Goal: Task Accomplishment & Management: Manage account settings

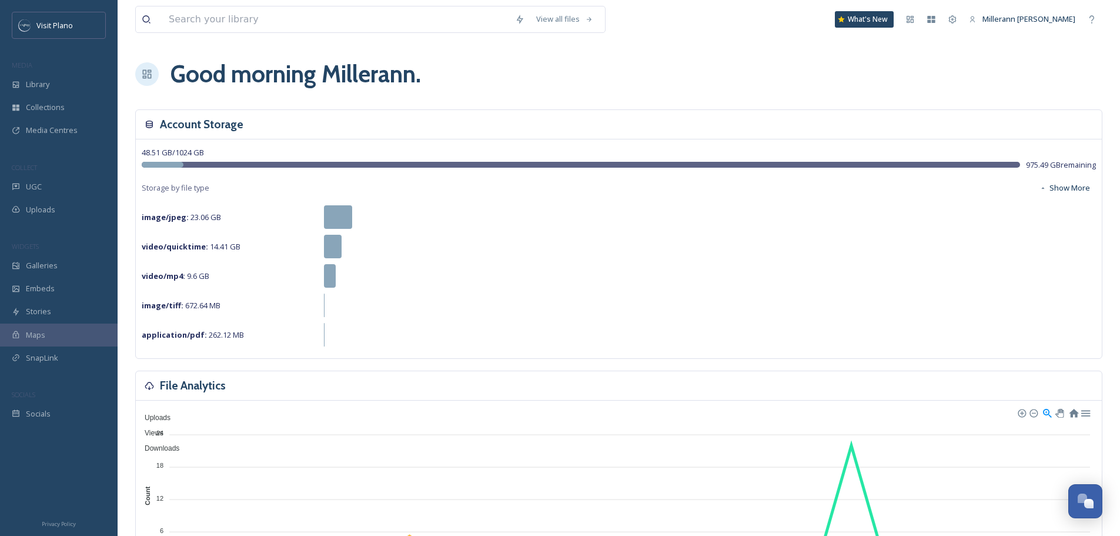
scroll to position [293, 0]
click at [32, 113] on span "Collections" at bounding box center [45, 107] width 39 height 11
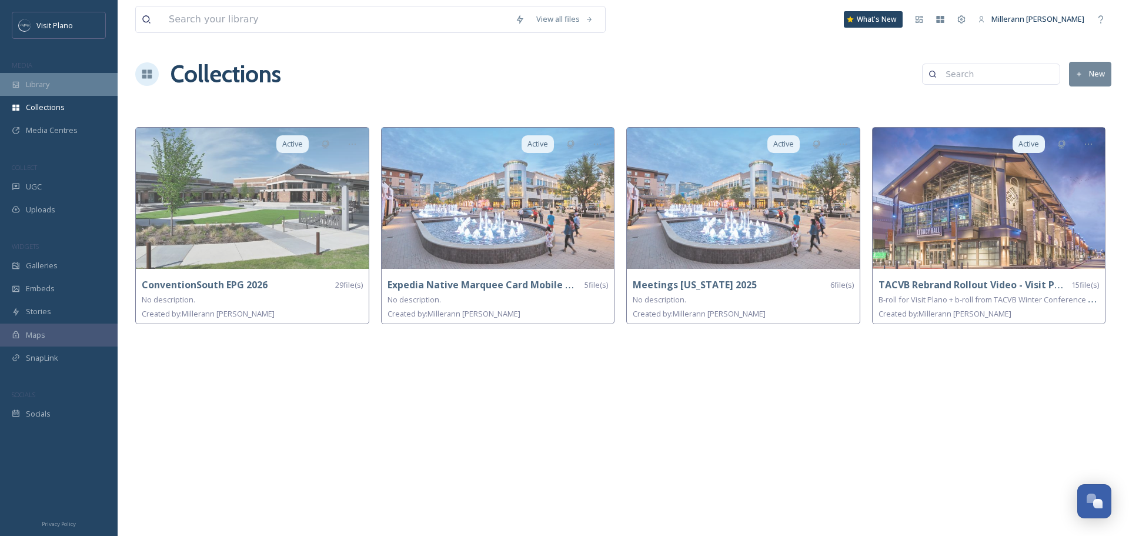
click at [37, 83] on span "Library" at bounding box center [38, 84] width 24 height 11
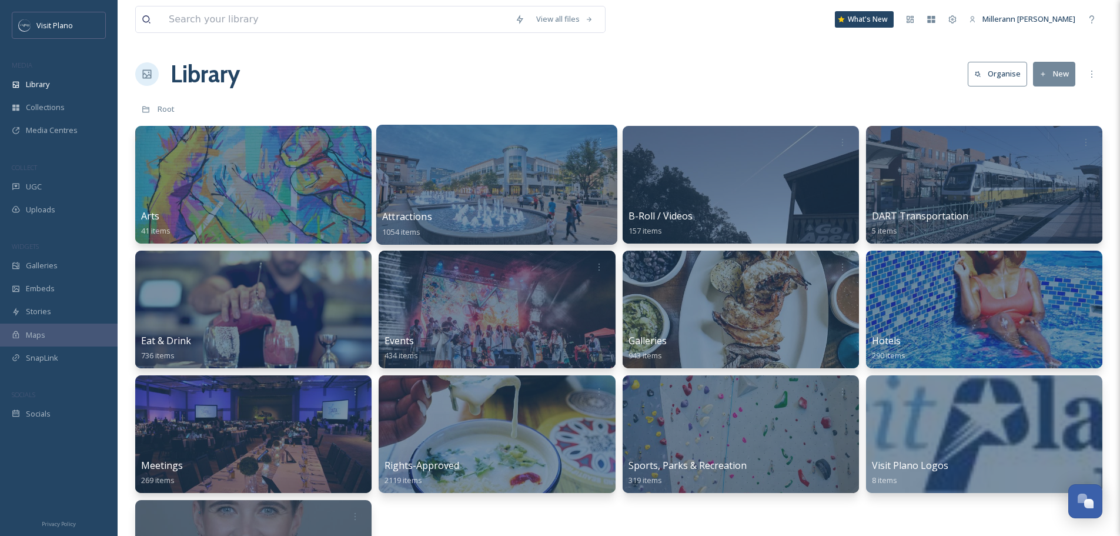
click at [463, 220] on div "Attractions 1054 items" at bounding box center [496, 223] width 229 height 29
click at [414, 218] on span "Attractions" at bounding box center [407, 216] width 50 height 13
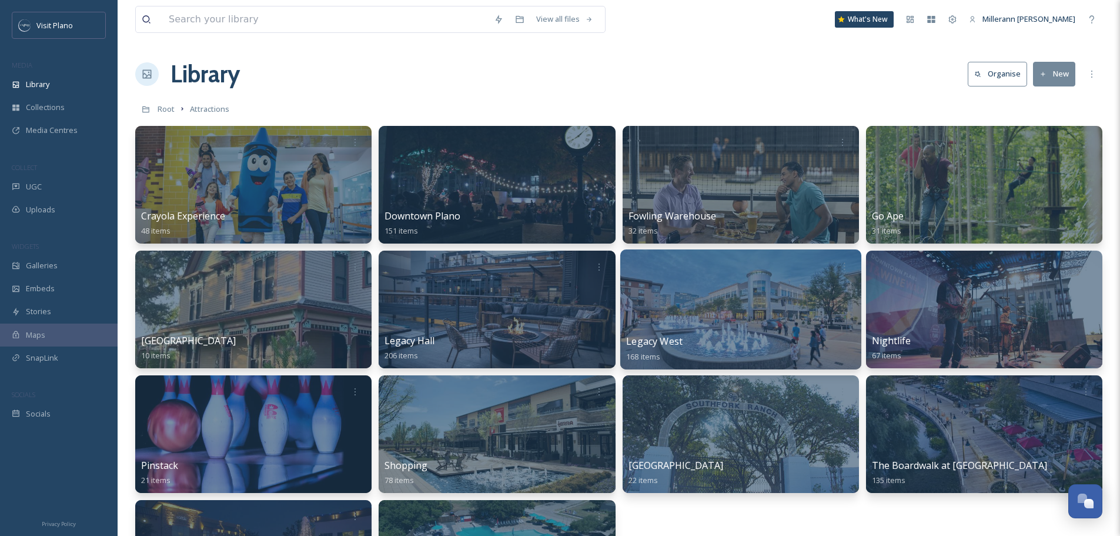
click at [735, 329] on div at bounding box center [740, 309] width 241 height 120
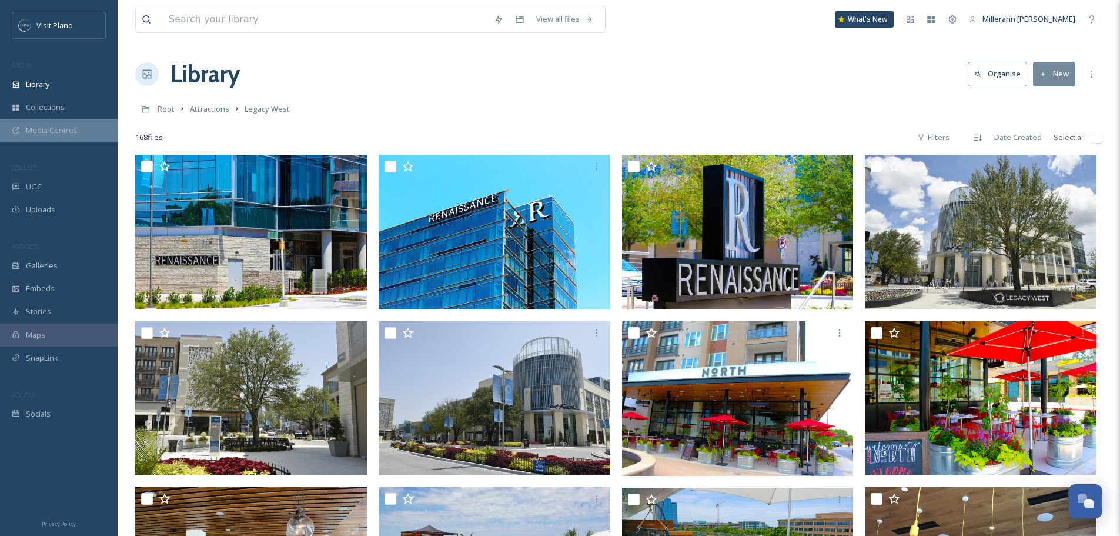
click at [42, 130] on span "Media Centres" at bounding box center [52, 130] width 52 height 11
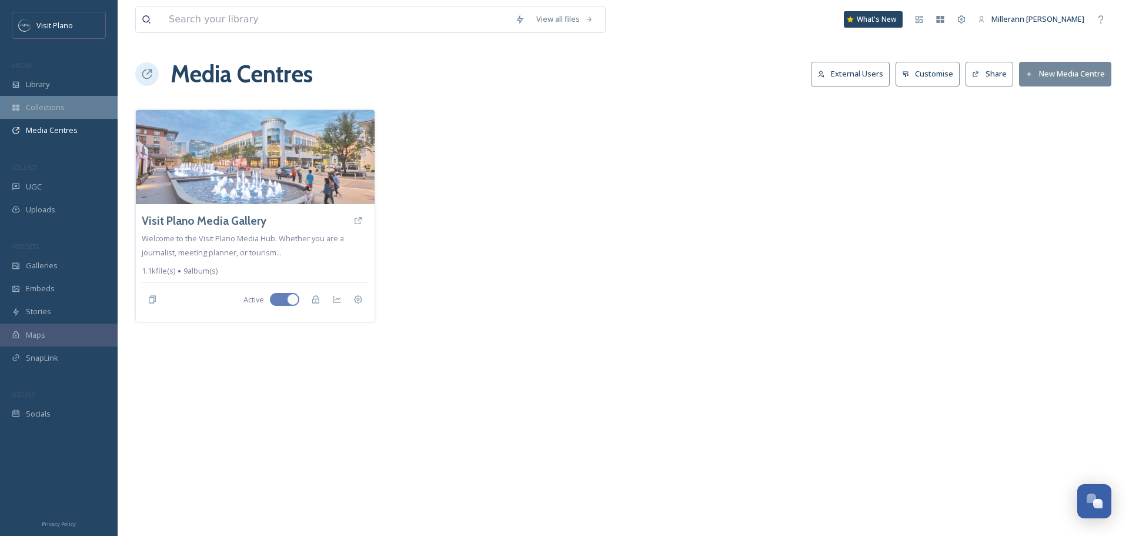
click at [54, 103] on span "Collections" at bounding box center [45, 107] width 39 height 11
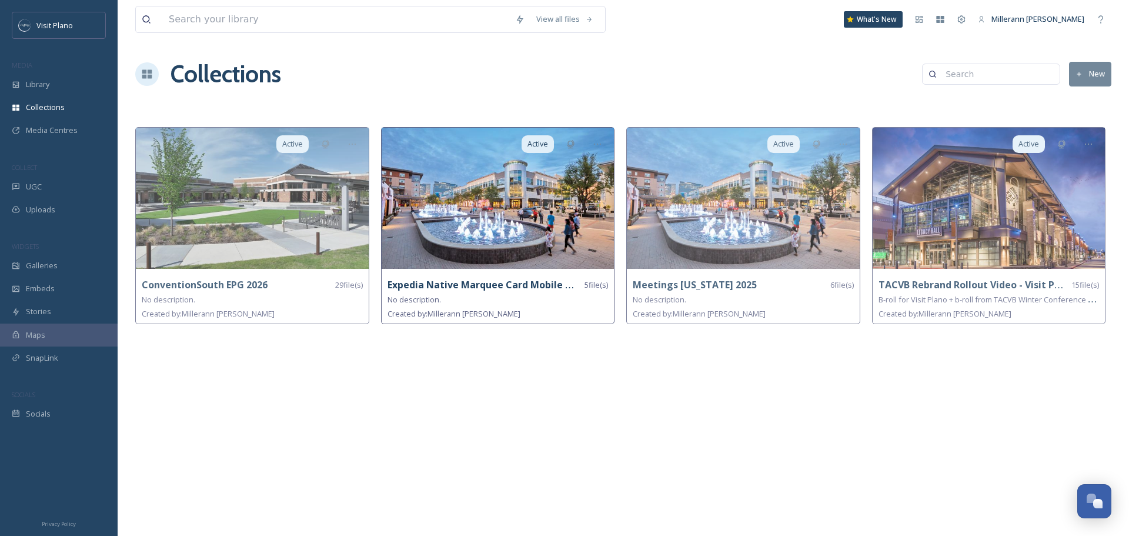
click at [523, 288] on strong "Expedia Native Marquee Card Mobile App 10/25-9/26" at bounding box center [510, 284] width 247 height 13
click at [596, 140] on icon at bounding box center [597, 143] width 9 height 9
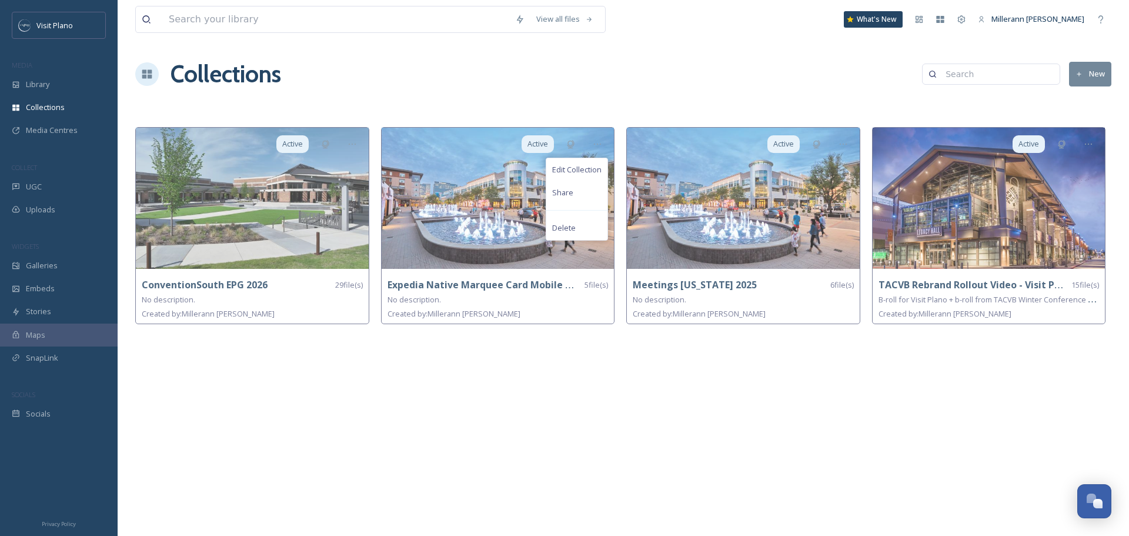
click at [789, 374] on div "View all files What's New Millerann [PERSON_NAME] Collections New Active Conven…" at bounding box center [623, 268] width 1011 height 536
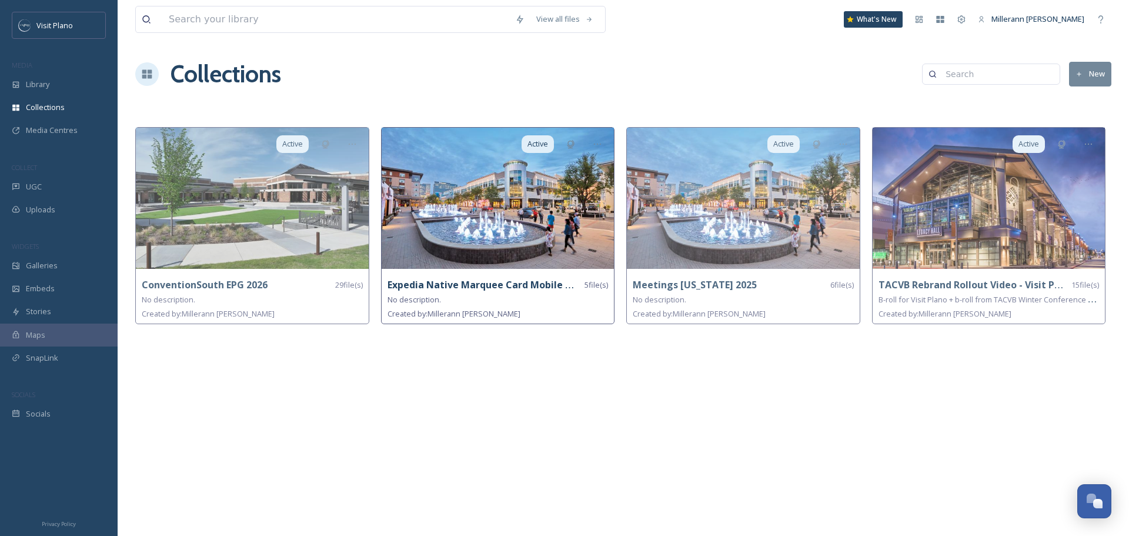
click at [550, 285] on strong "Expedia Native Marquee Card Mobile App 10/25-9/26" at bounding box center [510, 284] width 247 height 13
click at [459, 283] on strong "Expedia Native Marquee Card Mobile App 10/25-9/26" at bounding box center [510, 284] width 247 height 13
click at [467, 227] on img at bounding box center [498, 198] width 233 height 141
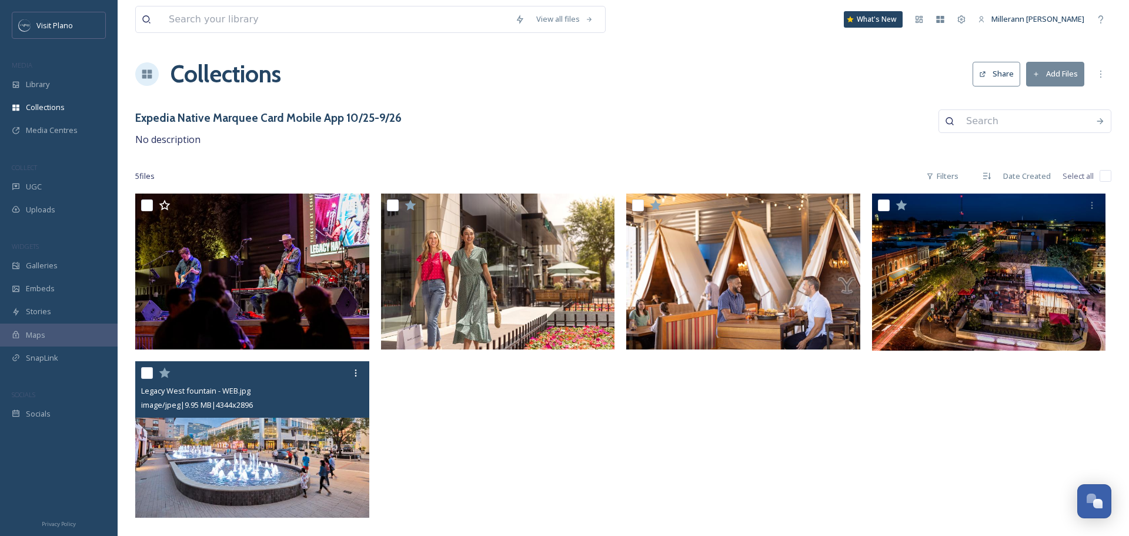
click at [150, 369] on input "checkbox" at bounding box center [147, 373] width 12 height 12
checkbox input "true"
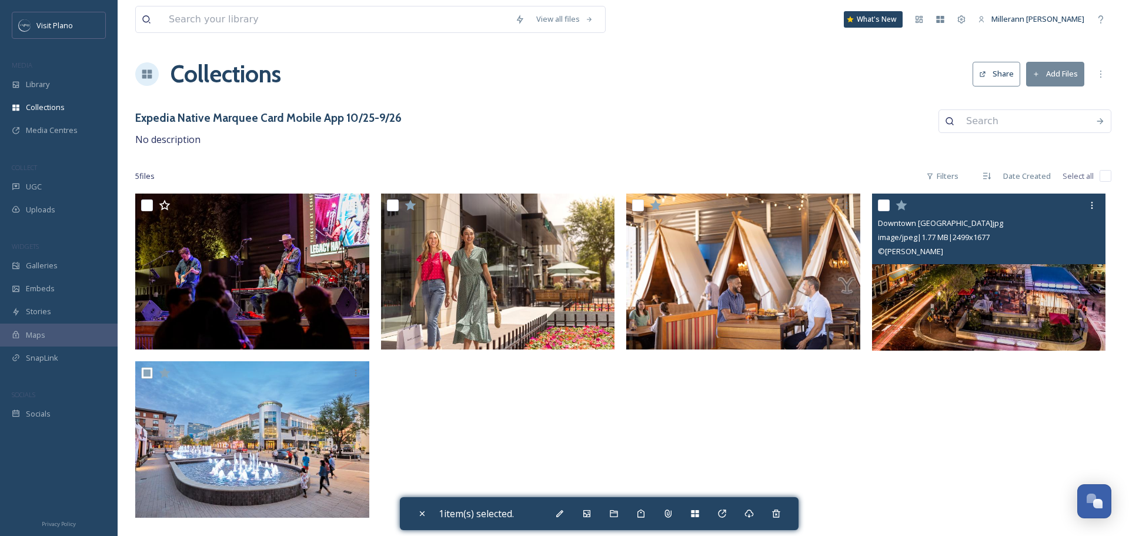
click at [882, 209] on input "checkbox" at bounding box center [884, 205] width 12 height 12
checkbox input "true"
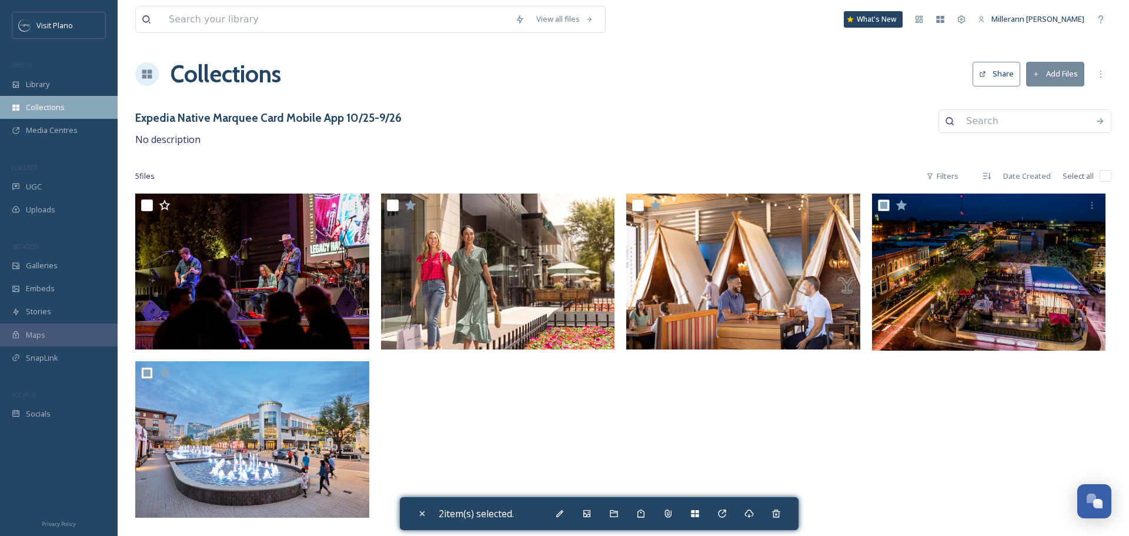
click at [44, 106] on span "Collections" at bounding box center [45, 107] width 39 height 11
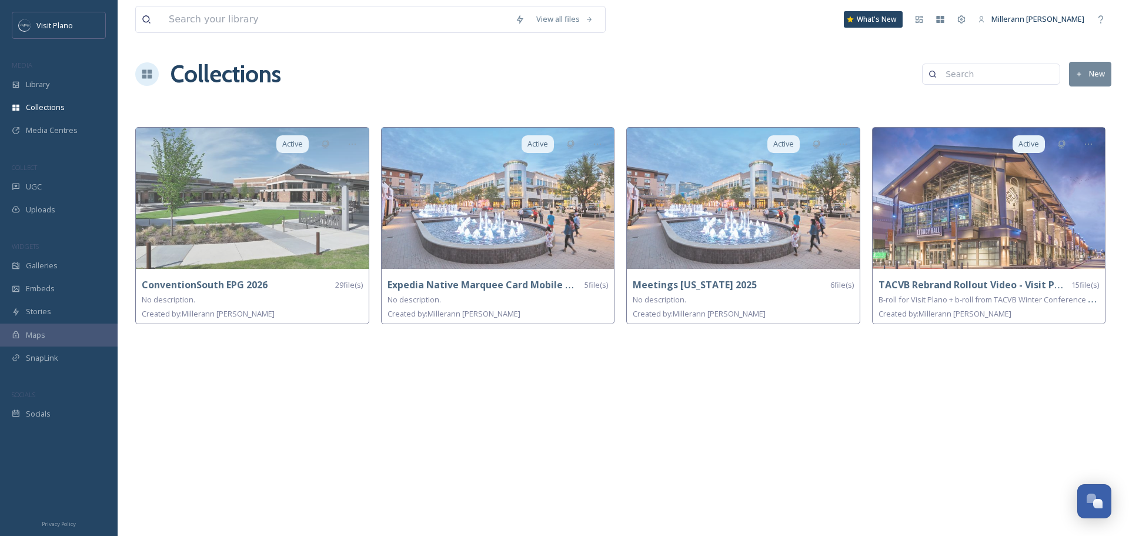
click at [1086, 75] on button "New" at bounding box center [1090, 74] width 42 height 24
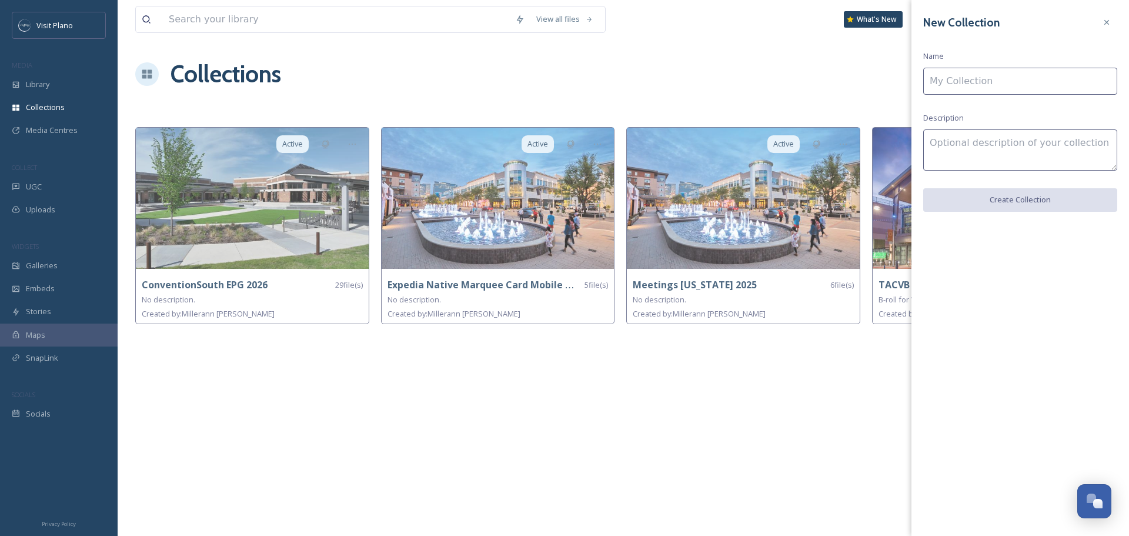
click at [941, 86] on input at bounding box center [1020, 81] width 194 height 27
paste input "Expedia - Leisure - Native Marquee Card Mobile App"
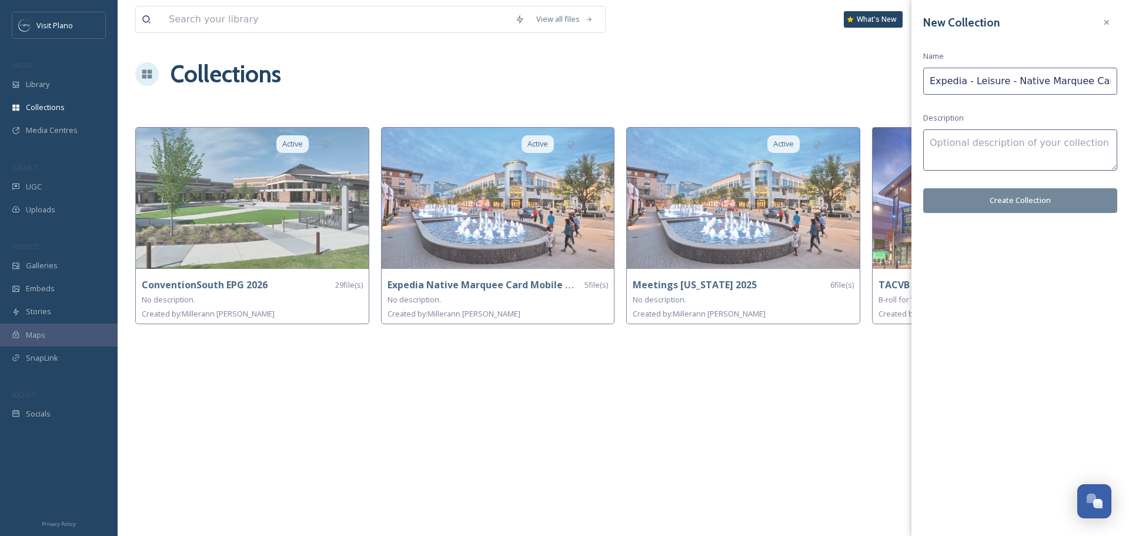
scroll to position [0, 38]
type input "Expedia - Leisure - Native Marquee Card Mobile App"
click at [596, 340] on div "View all files What's New Millerann [PERSON_NAME] Collections New Active Conven…" at bounding box center [623, 268] width 1011 height 536
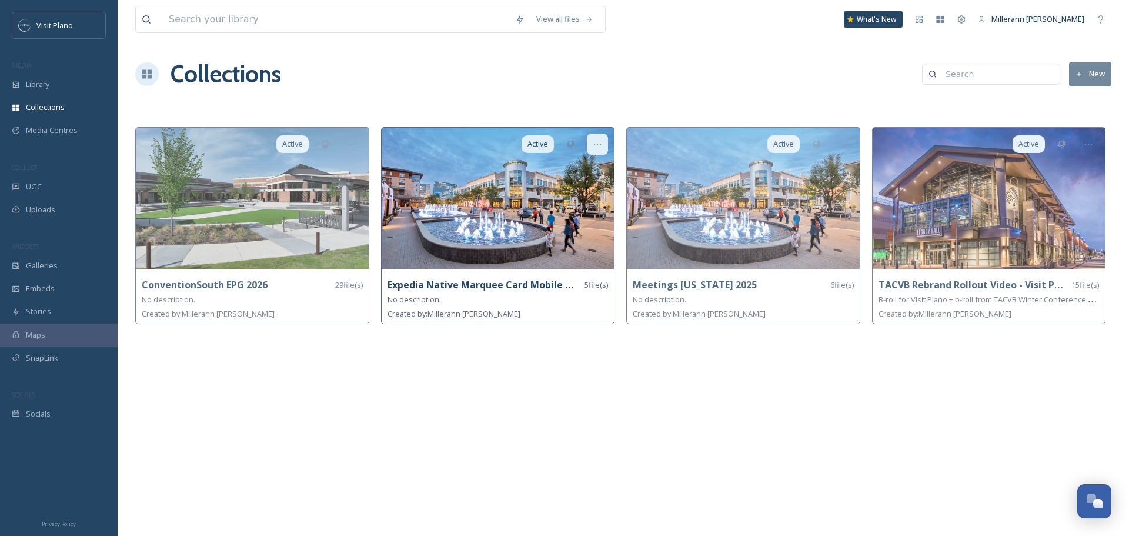
click at [591, 150] on div at bounding box center [597, 143] width 21 height 21
click at [585, 169] on span "Edit Collection" at bounding box center [576, 169] width 49 height 11
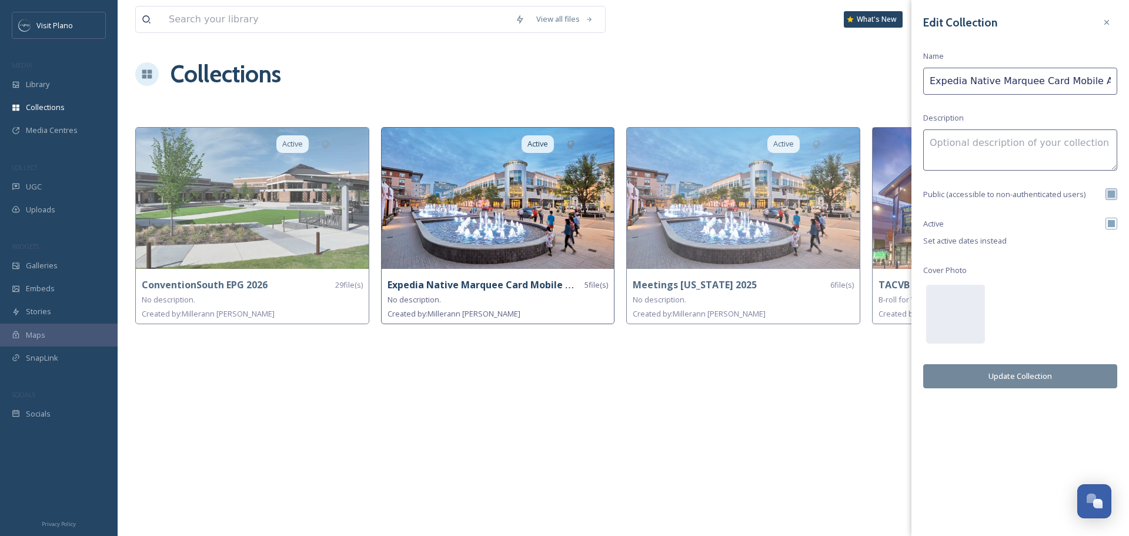
click at [1070, 79] on input "Expedia Native Marquee Card Mobile App 10/25-9/26" at bounding box center [1020, 81] width 194 height 27
click at [1060, 81] on input "Expedia Native Marquee Card Mobile App 10/25-9/26" at bounding box center [1020, 81] width 194 height 27
drag, startPoint x: 1056, startPoint y: 81, endPoint x: 1122, endPoint y: 81, distance: 66.4
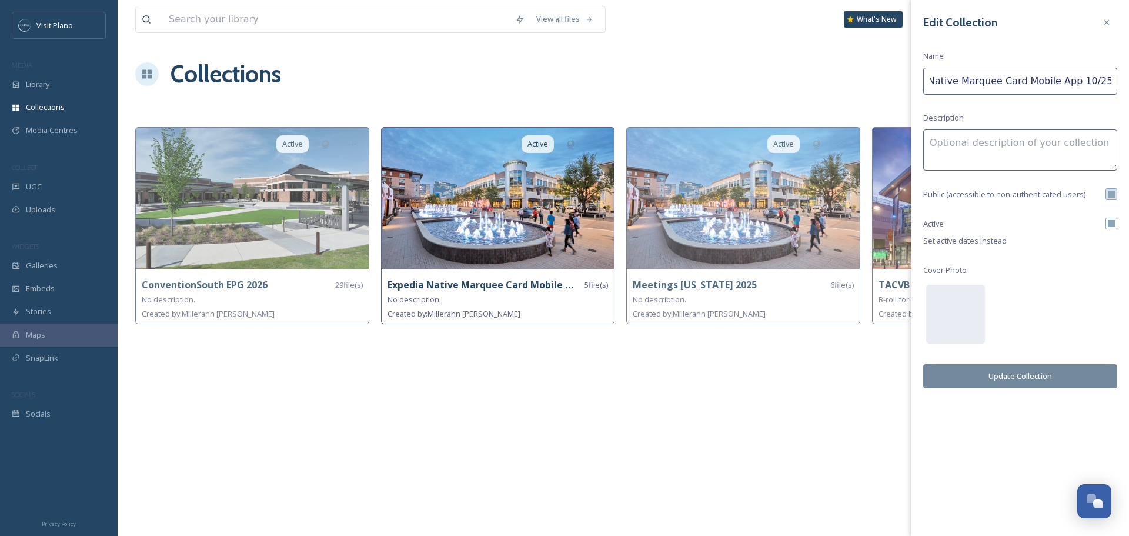
click at [1122, 81] on div "Edit Collection Name Expedia Native Marquee Card Mobile App 10/25-9/26 Descript…" at bounding box center [1020, 200] width 218 height 400
click at [996, 82] on input "Expedia Native Marquee Card Mobile App 10/25-9/26" at bounding box center [1020, 81] width 194 height 27
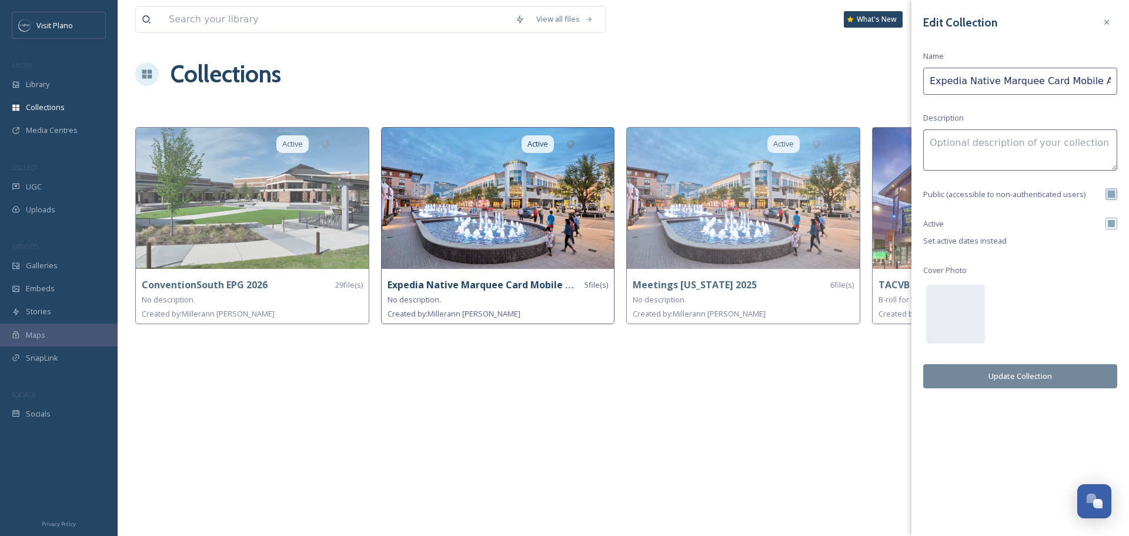
click at [997, 75] on input "Expedia Native Marquee Card Mobile App 10/25-9/26" at bounding box center [1020, 81] width 194 height 27
click at [1050, 82] on input "Expedia Native Marquee Card Mobile App 10/25-9/26" at bounding box center [1020, 81] width 194 height 27
click at [1062, 82] on input "Expedia Native Marquee Card Mobile App 10/25-9/26" at bounding box center [1020, 81] width 194 height 27
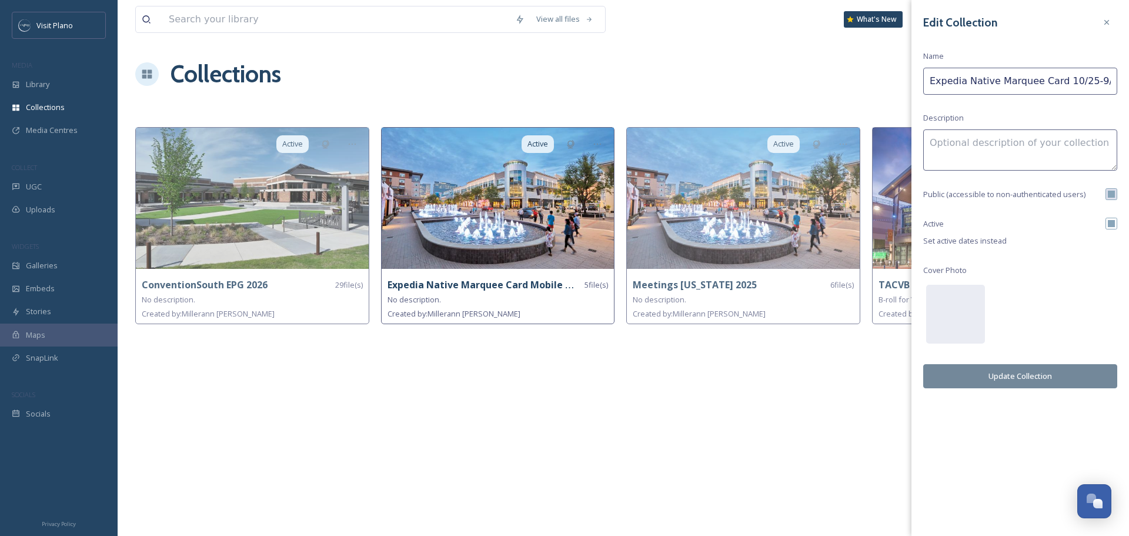
type input "Expedia Native Marquee Card 10/25-9/26"
click at [1027, 373] on button "Update Collection" at bounding box center [1020, 376] width 194 height 24
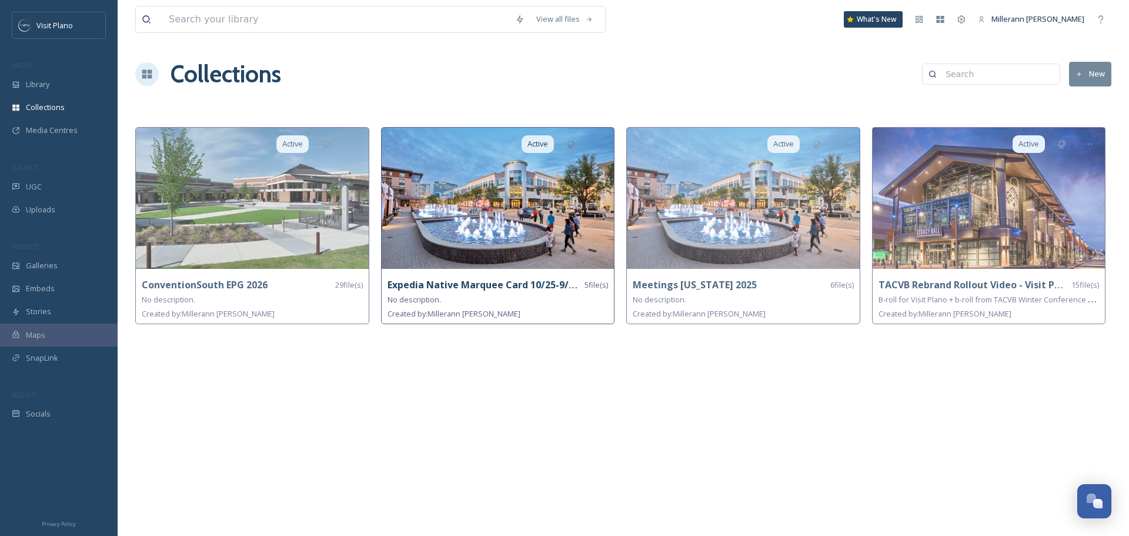
click at [1085, 78] on button "New" at bounding box center [1090, 74] width 42 height 24
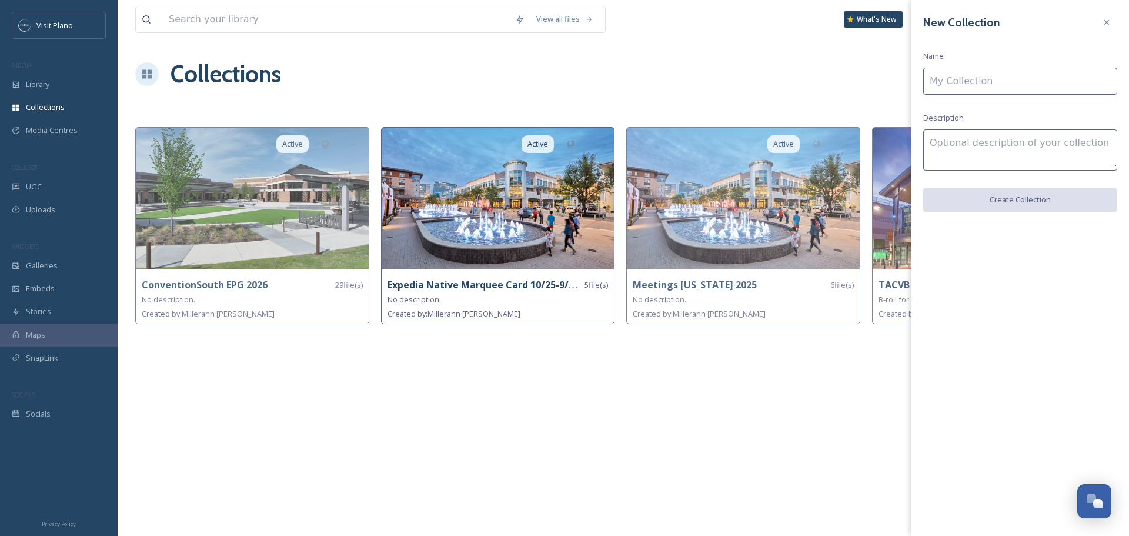
click at [946, 82] on input at bounding box center [1020, 81] width 194 height 27
paste input "Expedia Native Marquee Card Mobile App 10/25-9/26"
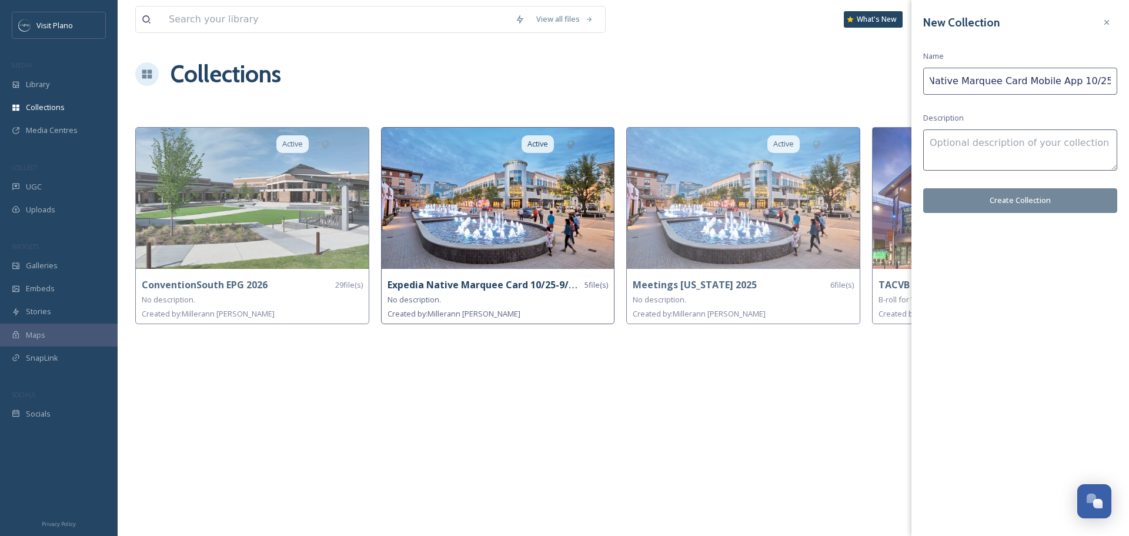
type input "Expedia Native Marquee Card Mobile App 10/25-9/26"
click at [1012, 196] on button "Create Collection" at bounding box center [1020, 200] width 194 height 24
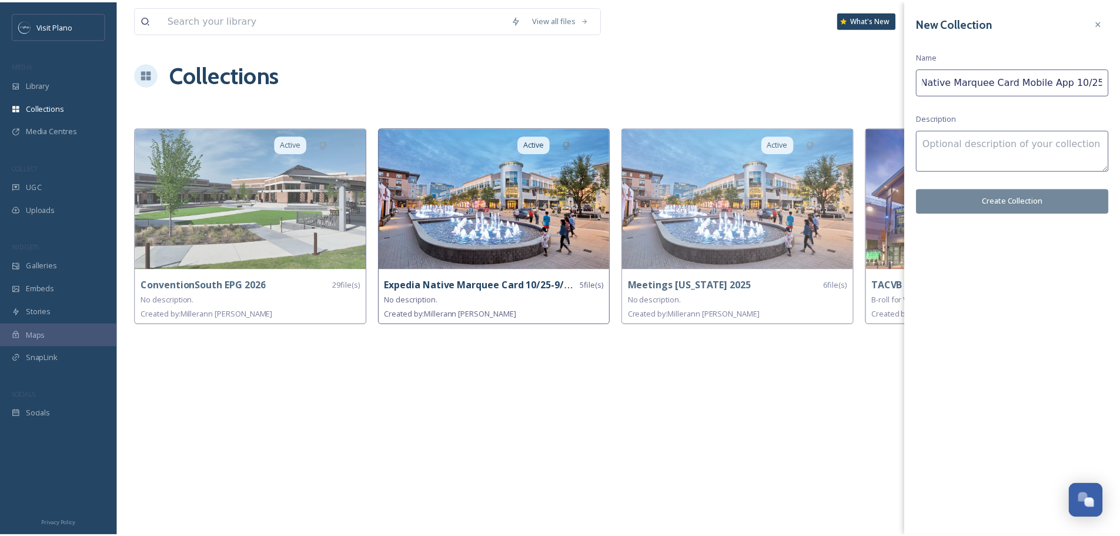
scroll to position [0, 0]
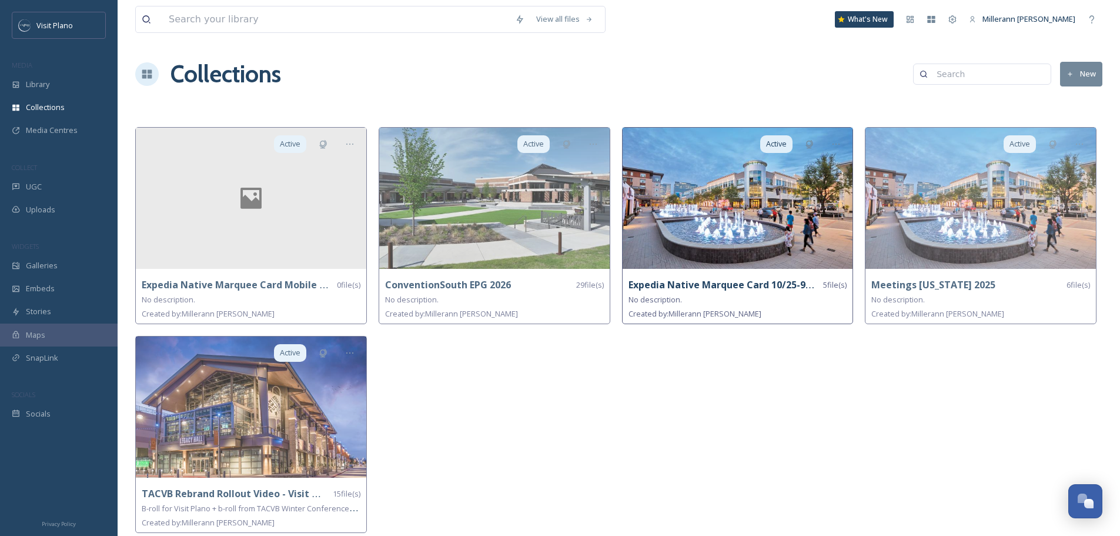
click at [665, 287] on strong "Expedia Native Marquee Card 10/25-9/26" at bounding box center [724, 284] width 192 height 13
click at [741, 252] on img at bounding box center [738, 198] width 230 height 141
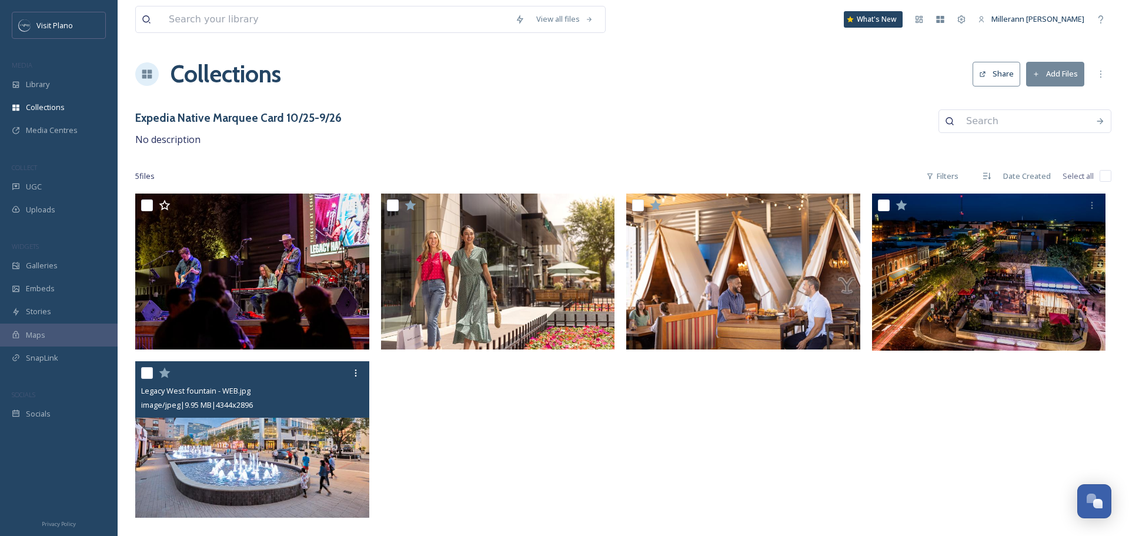
click at [144, 374] on input "checkbox" at bounding box center [147, 373] width 12 height 12
checkbox input "true"
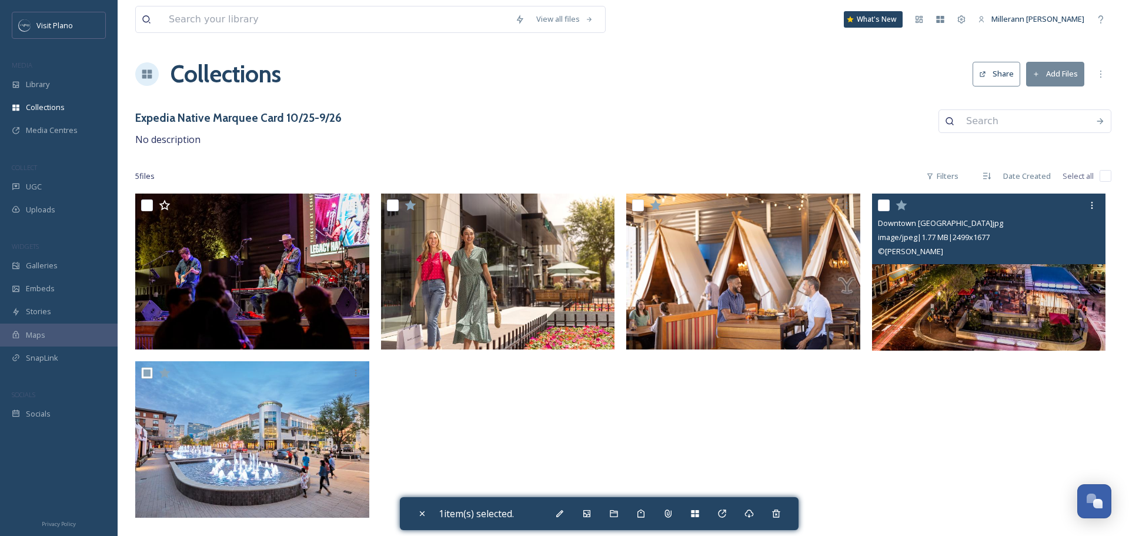
click at [884, 209] on input "checkbox" at bounding box center [884, 205] width 12 height 12
checkbox input "true"
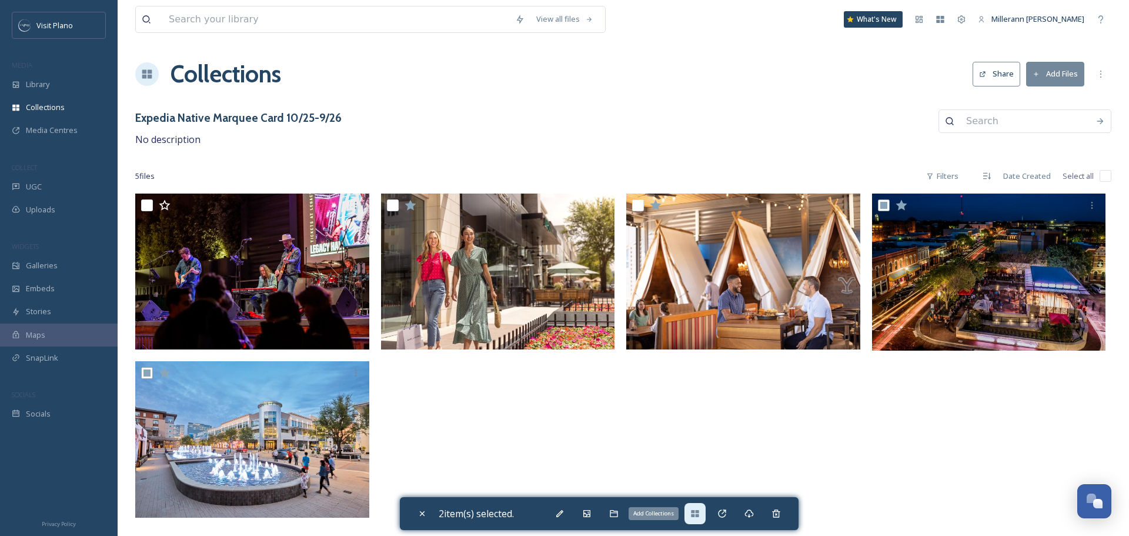
click at [704, 514] on div "Add Collections" at bounding box center [694, 513] width 21 height 21
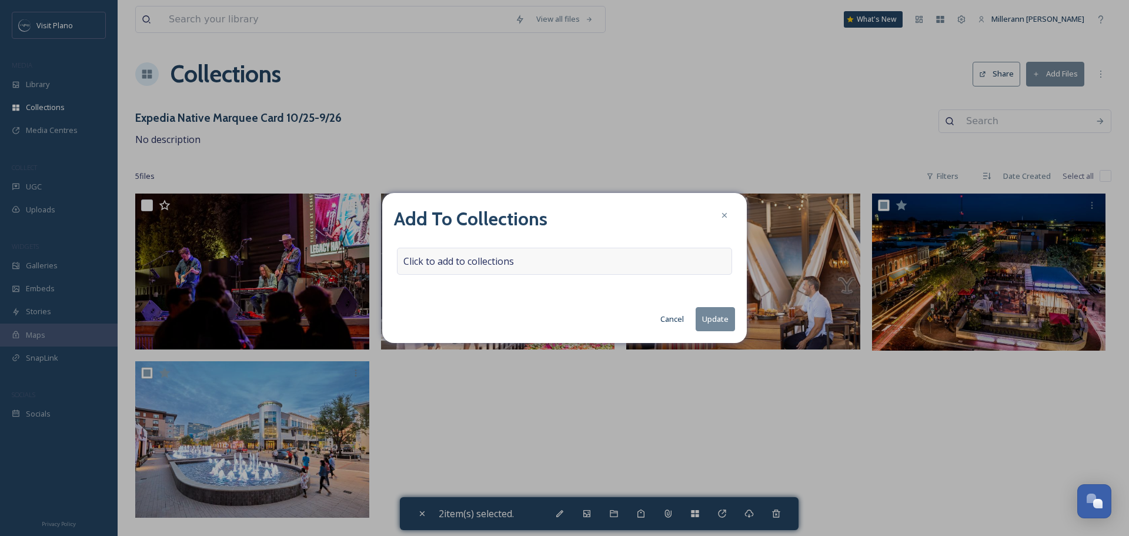
click at [617, 263] on div "Click to add to collections" at bounding box center [564, 260] width 335 height 27
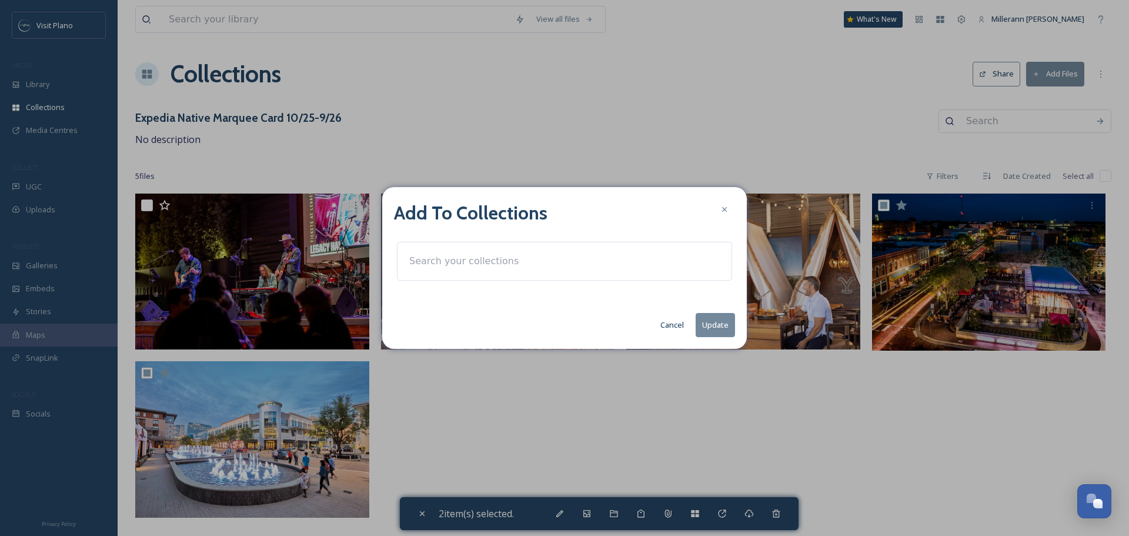
click at [617, 263] on div at bounding box center [564, 261] width 335 height 39
click at [477, 260] on input at bounding box center [467, 261] width 129 height 26
click at [417, 263] on input "edpedia" at bounding box center [467, 261] width 129 height 26
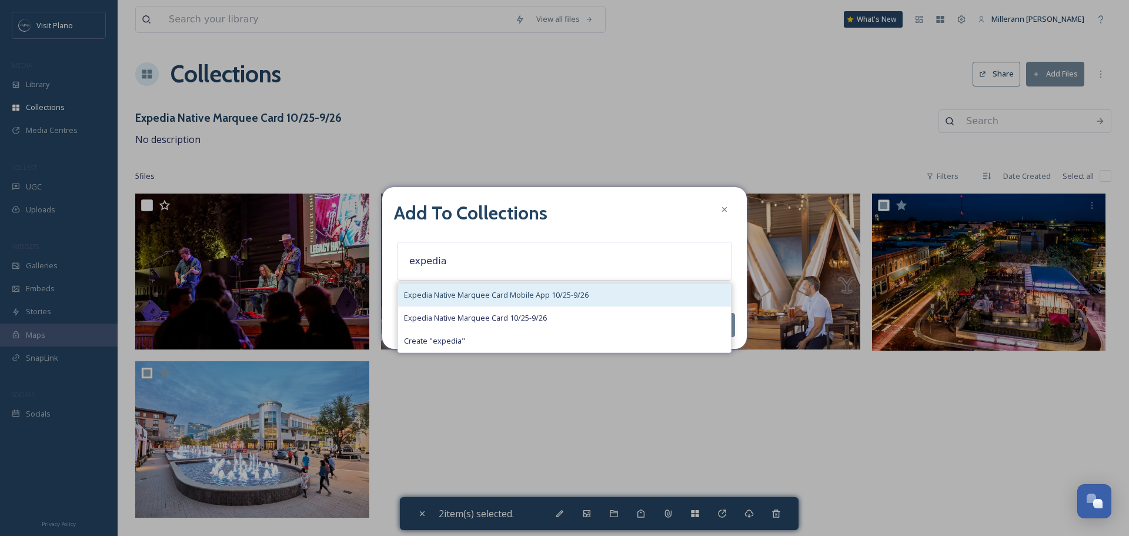
type input "expedia"
click at [546, 296] on span "Expedia Native Marquee Card Mobile App 10/25-9/26" at bounding box center [496, 294] width 185 height 11
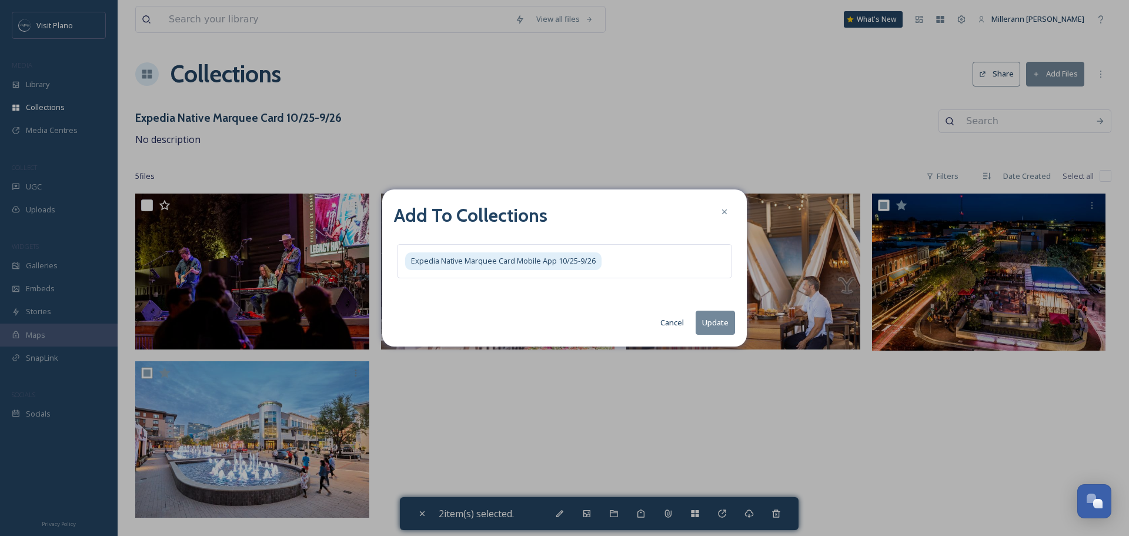
click at [713, 339] on div "Add To Collections Expedia Native Marquee Card Mobile App 10/25-9/26 Cancel Upd…" at bounding box center [564, 267] width 364 height 156
click at [711, 323] on button "Update" at bounding box center [714, 322] width 39 height 24
checkbox input "false"
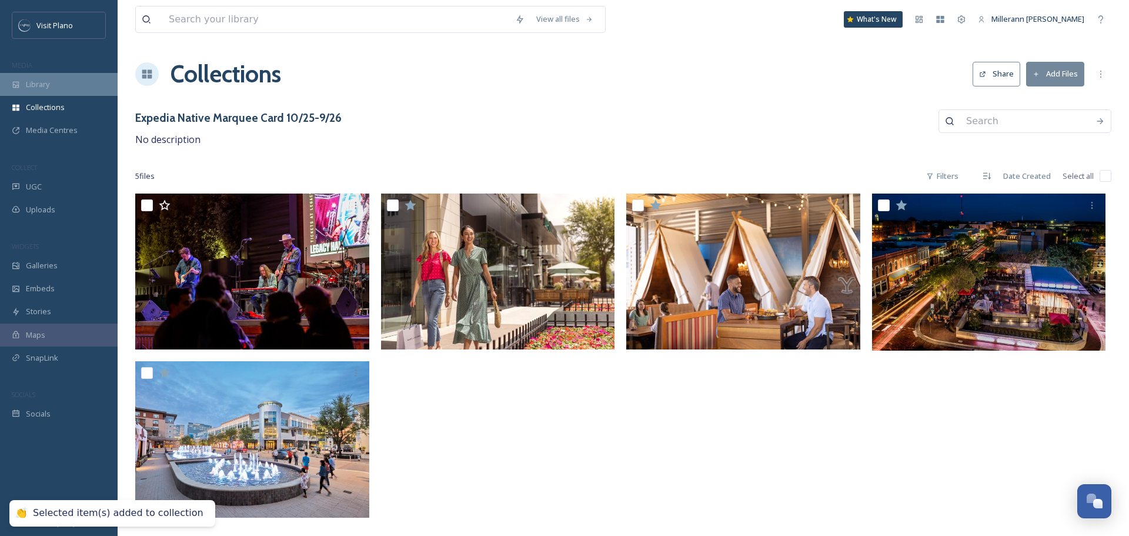
click at [51, 87] on div "Library" at bounding box center [59, 84] width 118 height 23
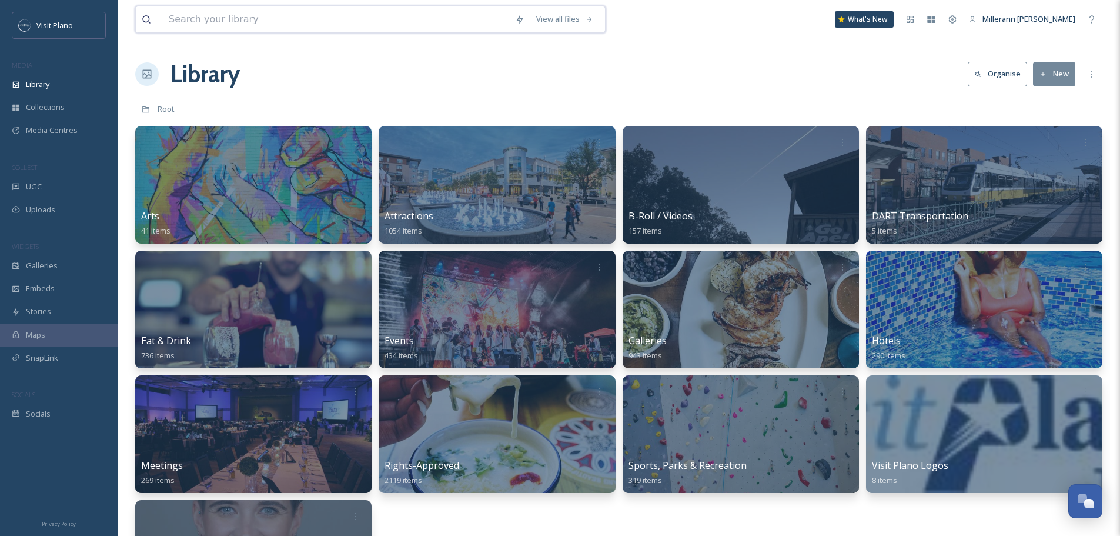
click at [214, 16] on input at bounding box center [336, 19] width 346 height 26
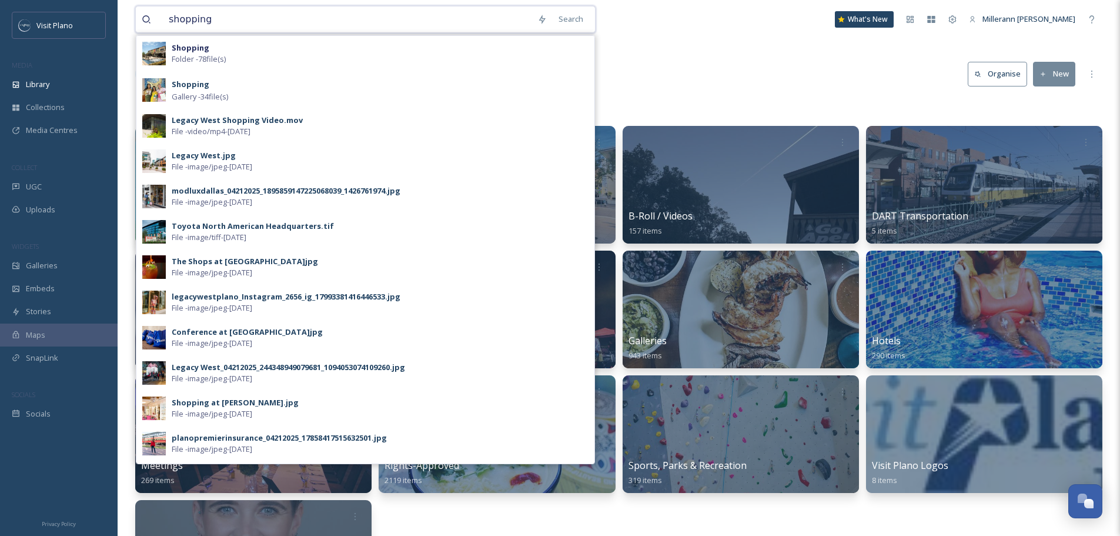
type input "shopping"
click at [655, 24] on div "shopping Search Shopping Folder - 78 file(s) Shopping Gallery - 34 file(s) Lega…" at bounding box center [618, 19] width 967 height 39
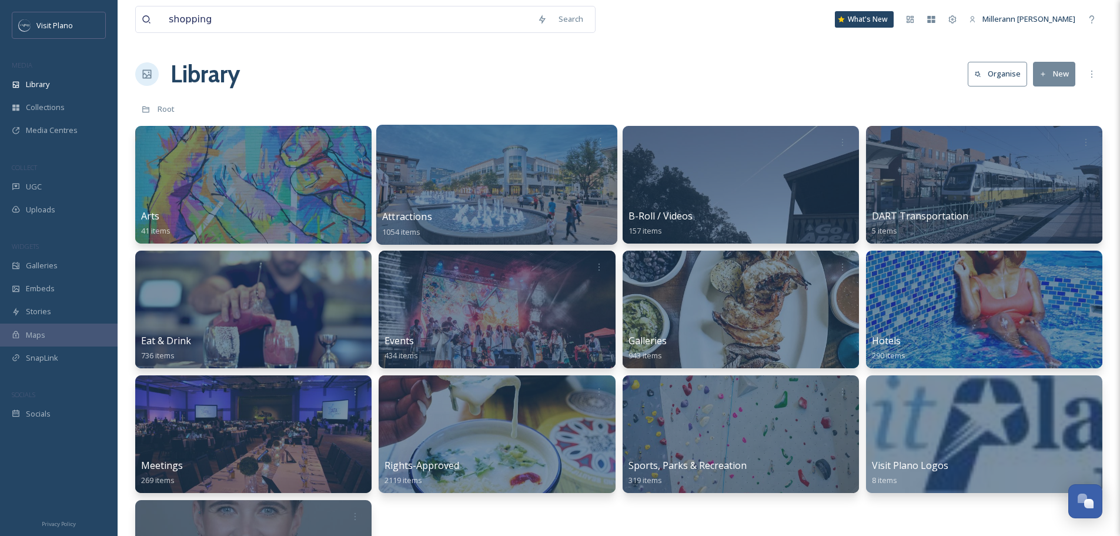
click at [521, 213] on div "Attractions 1054 items" at bounding box center [496, 223] width 229 height 29
click at [413, 218] on span "Attractions" at bounding box center [407, 216] width 50 height 13
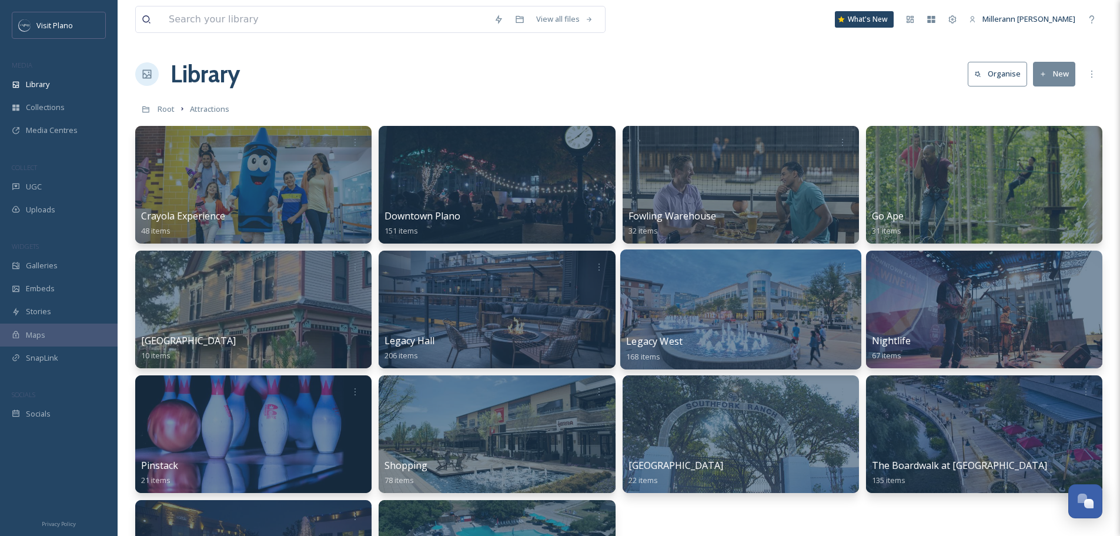
click at [645, 336] on span "Legacy West" at bounding box center [654, 340] width 56 height 13
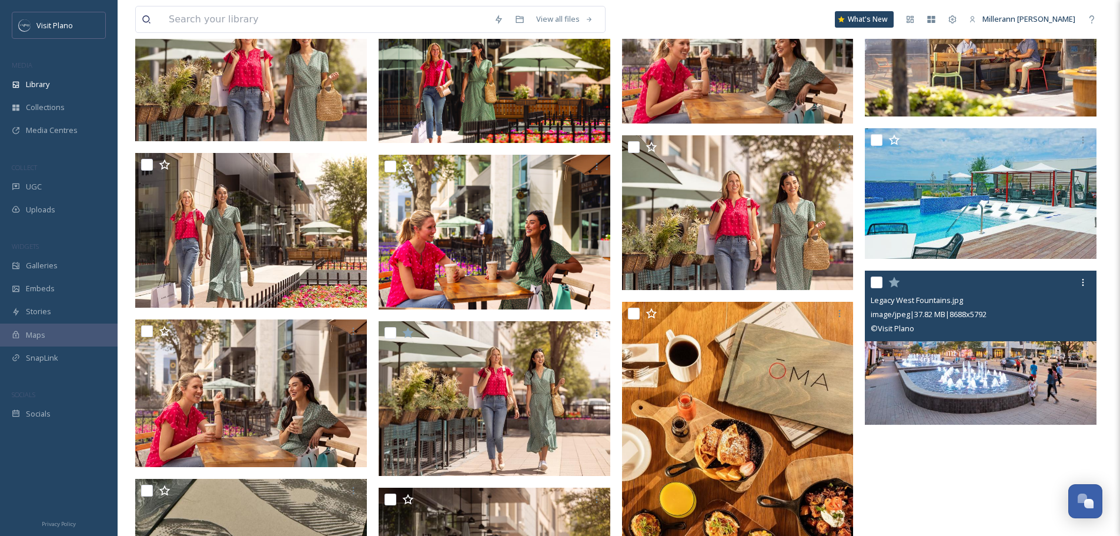
scroll to position [8642, 0]
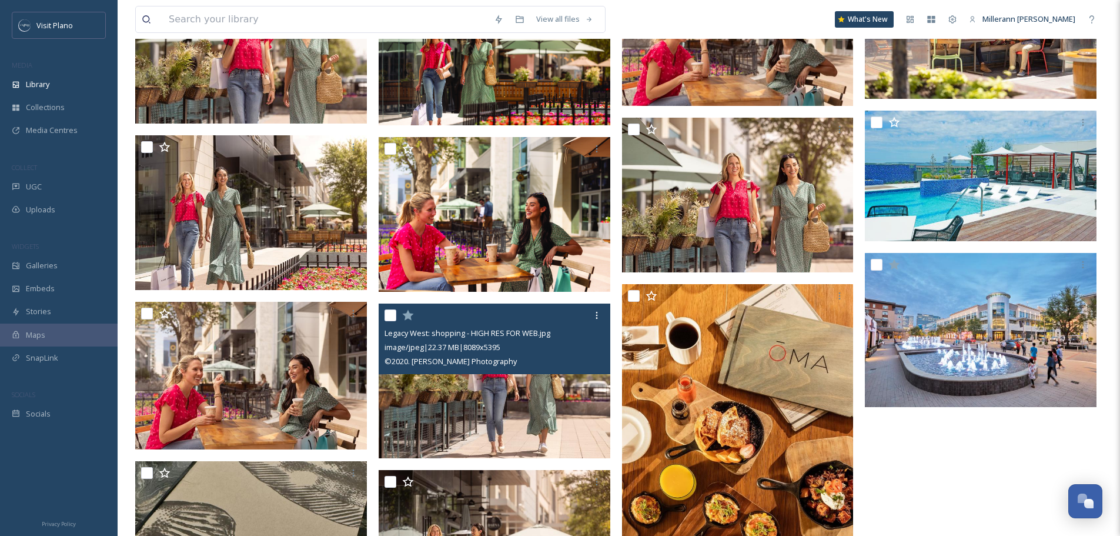
click at [390, 315] on input "checkbox" at bounding box center [390, 315] width 12 height 12
checkbox input "true"
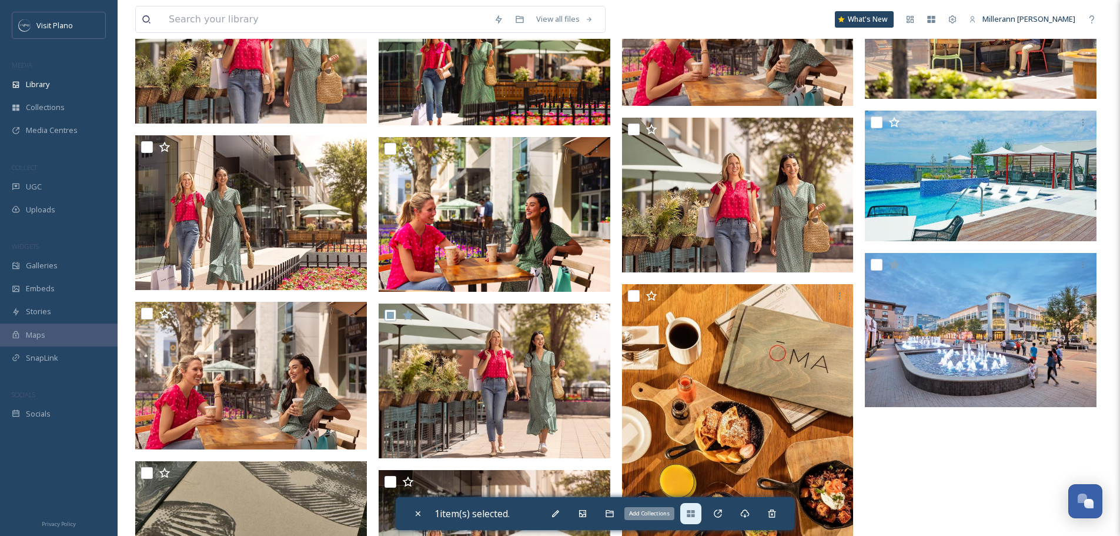
click at [691, 511] on icon at bounding box center [691, 513] width 8 height 7
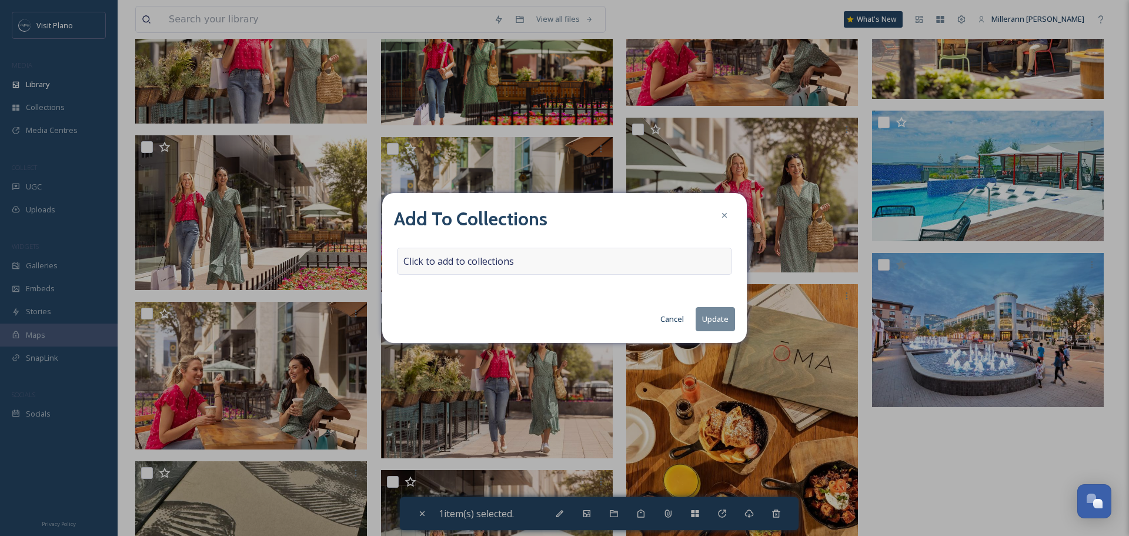
click at [475, 254] on span "Click to add to collections" at bounding box center [458, 261] width 111 height 14
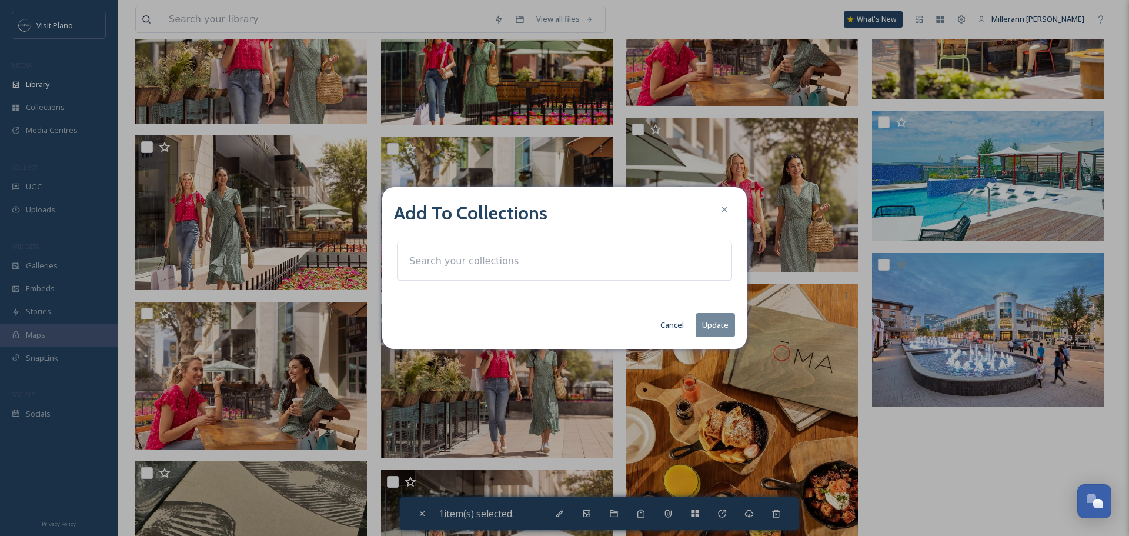
click at [429, 263] on input at bounding box center [467, 261] width 129 height 26
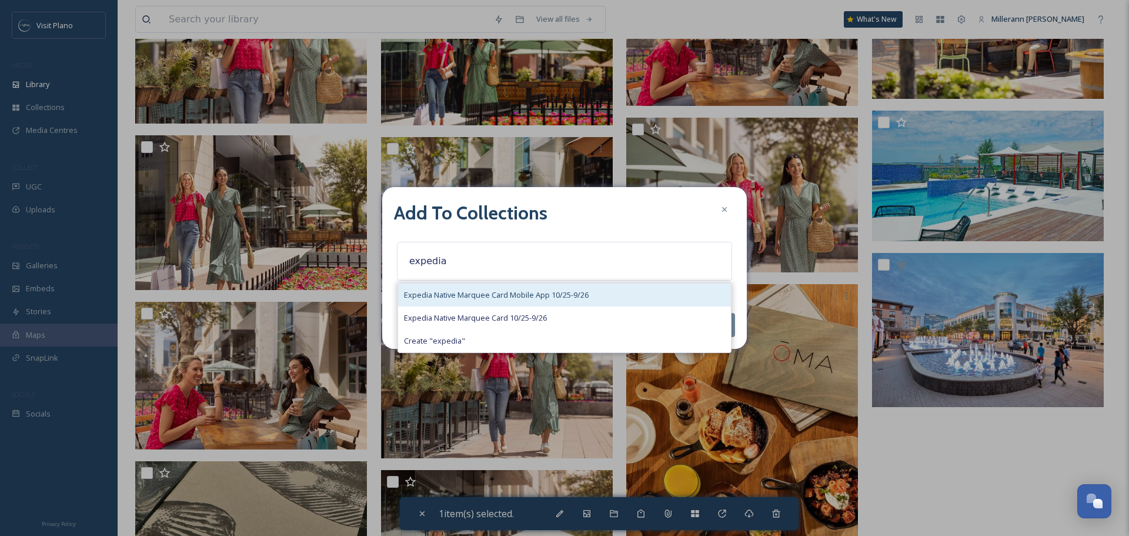
type input "expedia"
click at [457, 292] on span "Expedia Native Marquee Card Mobile App 10/25-9/26" at bounding box center [496, 294] width 185 height 11
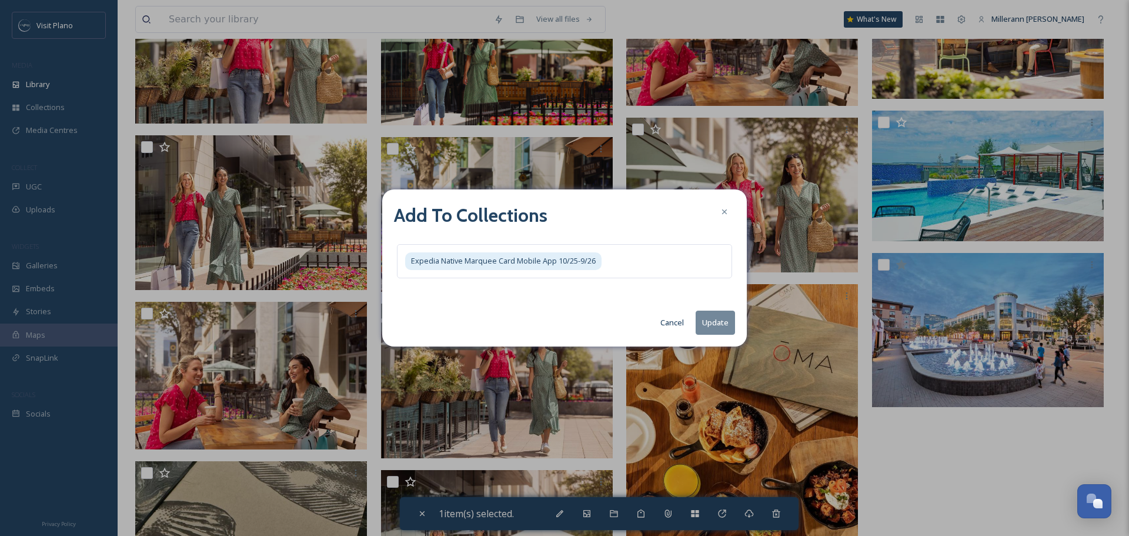
click at [616, 309] on div "Add To Collections Expedia Native Marquee Card Mobile App 10/25-9/26 Cancel Upd…" at bounding box center [564, 267] width 364 height 156
click at [707, 321] on button "Update" at bounding box center [714, 322] width 39 height 24
checkbox input "false"
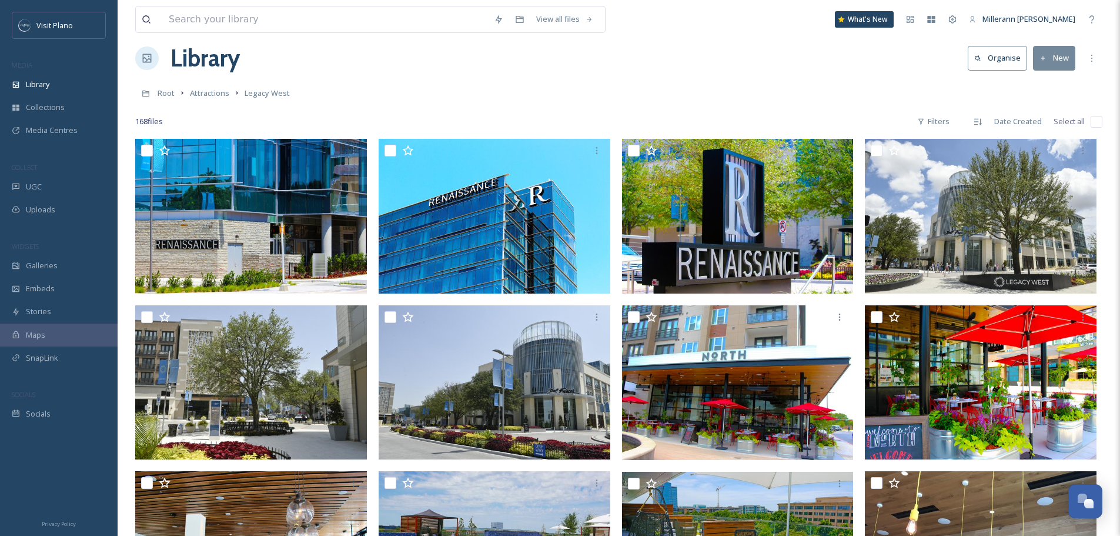
scroll to position [0, 0]
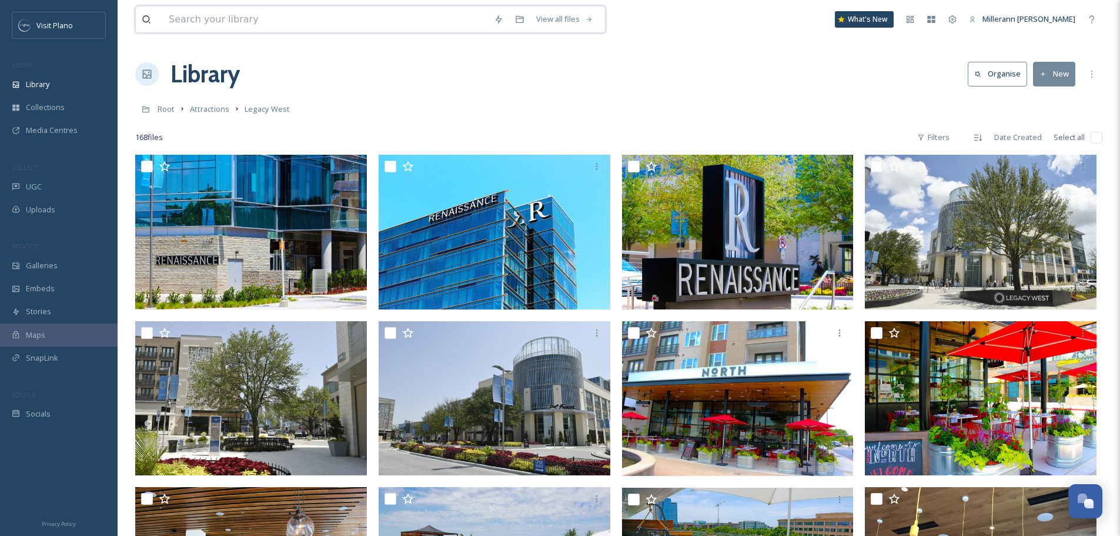
click at [202, 22] on input at bounding box center [325, 19] width 325 height 26
type input "crayola"
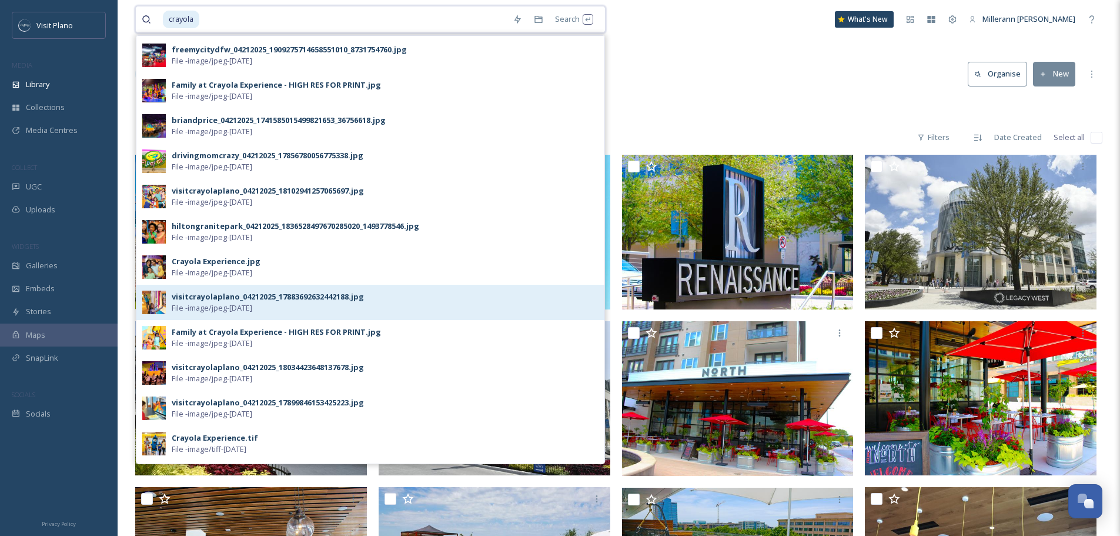
scroll to position [453, 0]
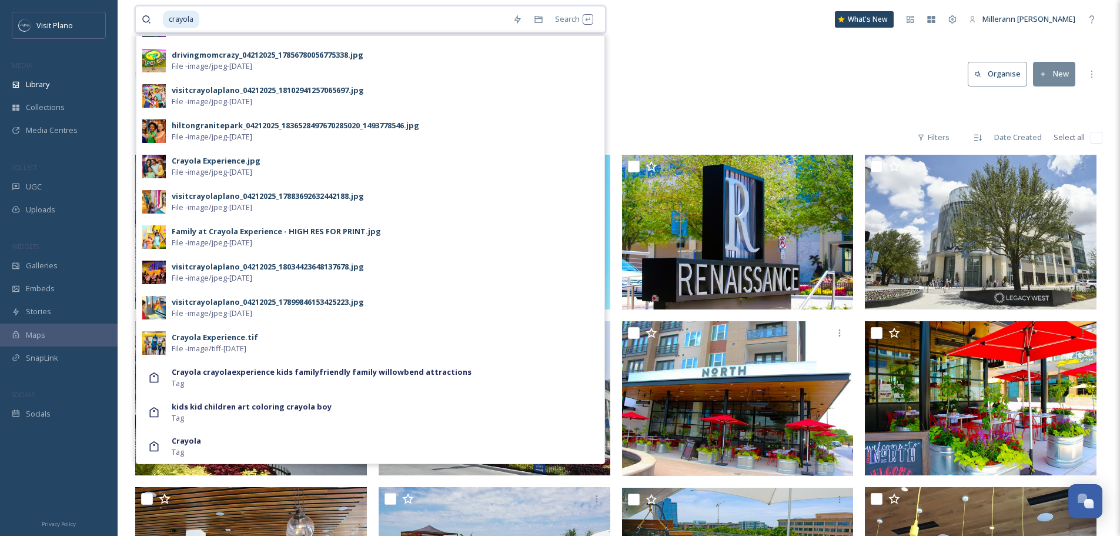
click at [222, 15] on input at bounding box center [353, 19] width 306 height 26
type input "web"
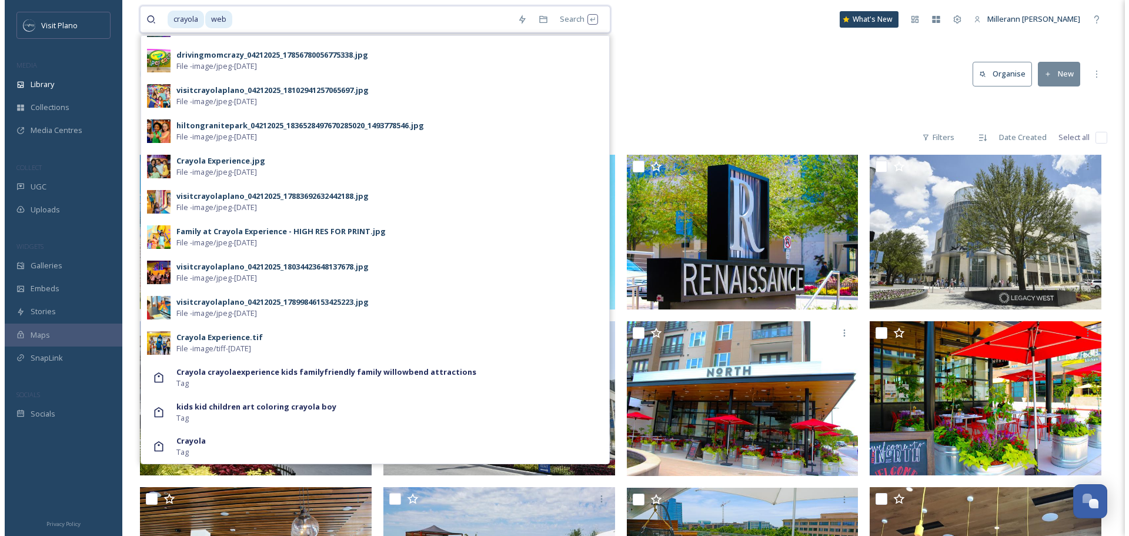
scroll to position [0, 0]
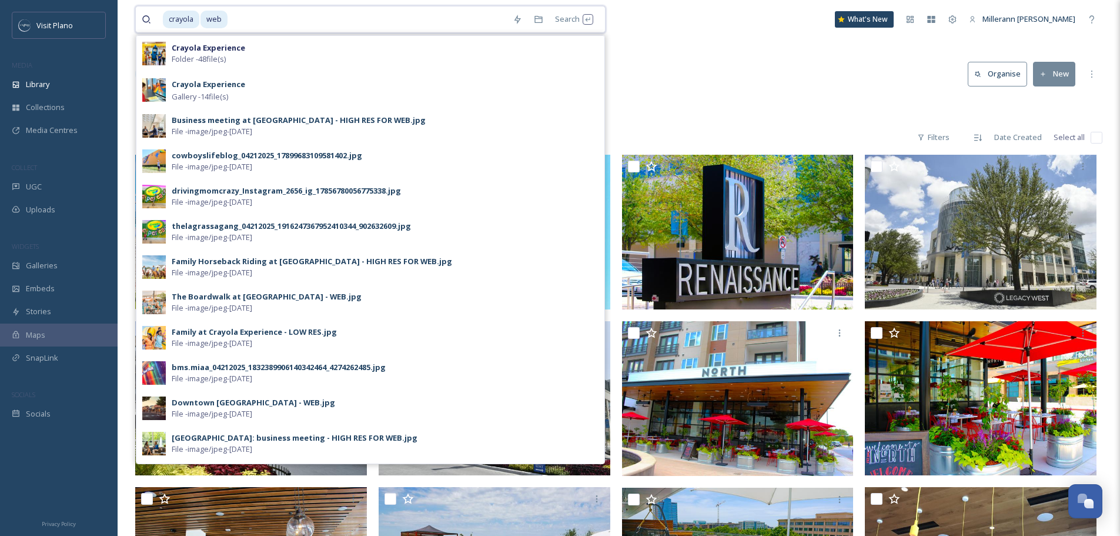
click at [226, 13] on span "web" at bounding box center [213, 19] width 27 height 17
click at [248, 22] on input at bounding box center [368, 19] width 278 height 26
click at [426, 22] on input at bounding box center [368, 19] width 278 height 26
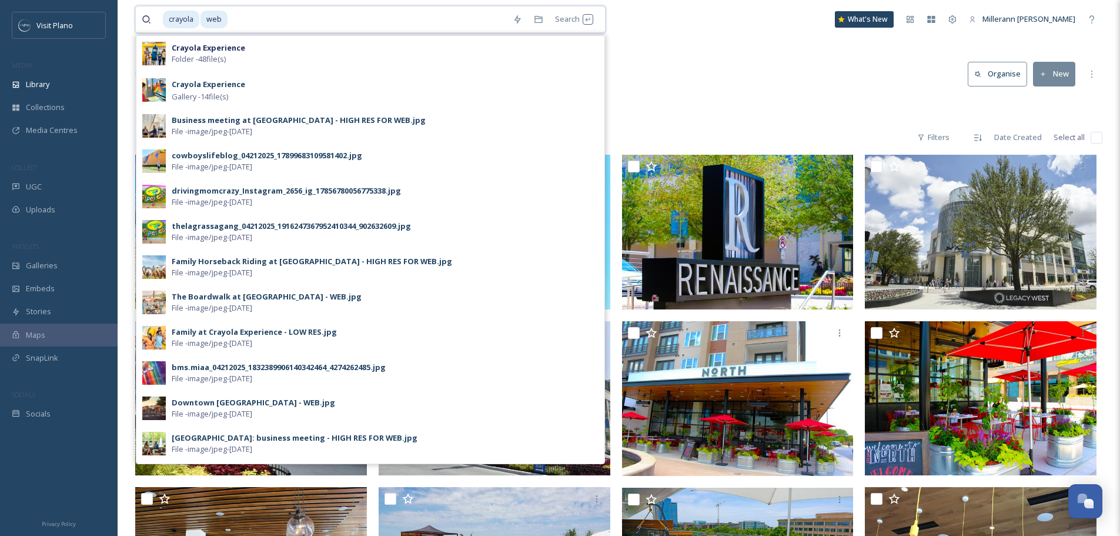
click at [426, 22] on input at bounding box center [368, 19] width 278 height 26
click at [411, 22] on input at bounding box center [368, 19] width 278 height 26
drag, startPoint x: 339, startPoint y: 22, endPoint x: 164, endPoint y: 22, distance: 174.6
click at [164, 22] on div "crayola web" at bounding box center [335, 19] width 344 height 26
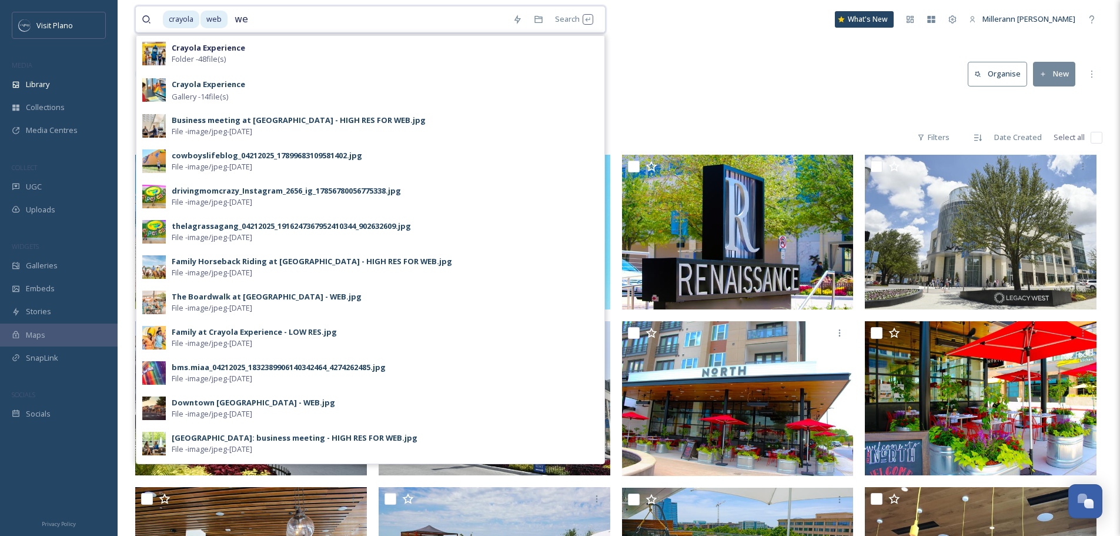
type input "w"
type input "c"
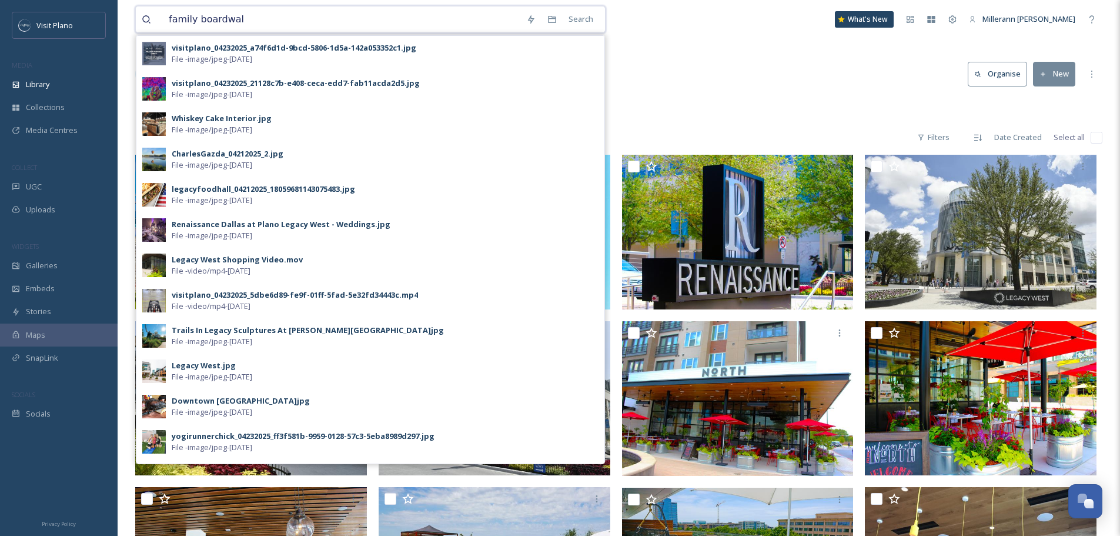
type input "family boardwalk"
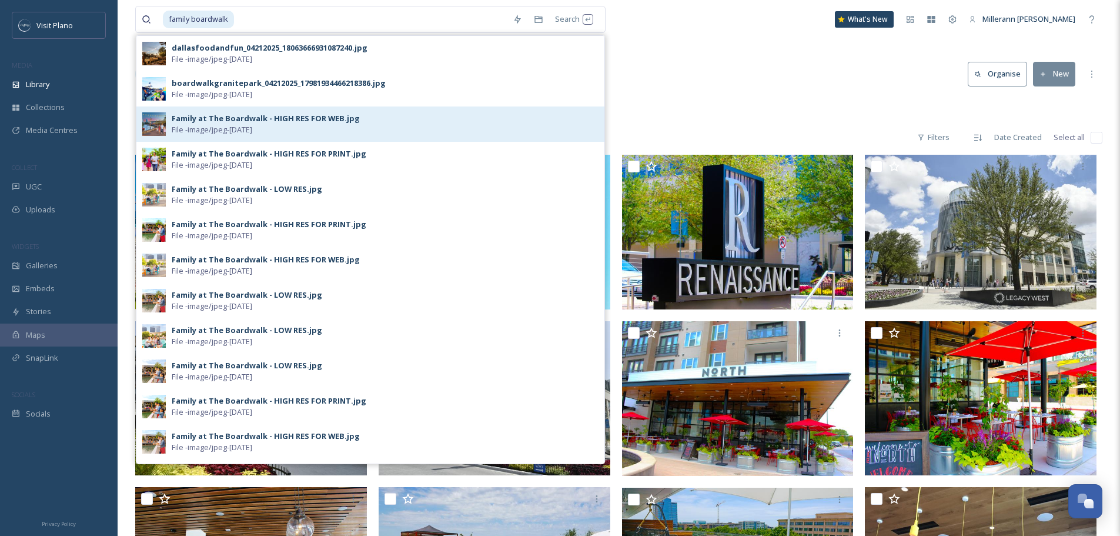
click at [267, 121] on div "Family at The Boardwalk - HIGH RES FOR WEB.jpg" at bounding box center [266, 118] width 188 height 11
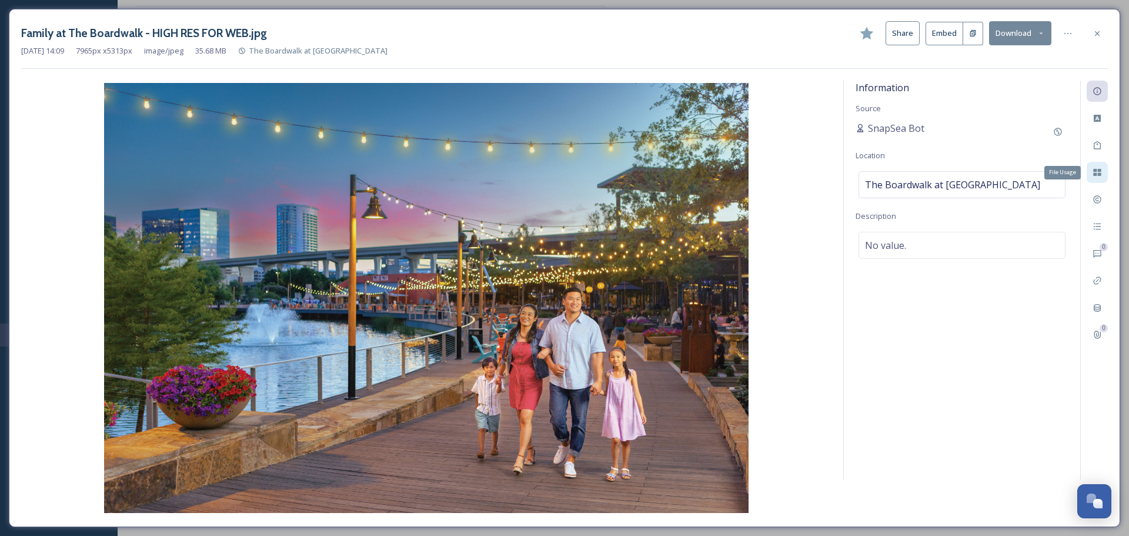
click at [1098, 175] on icon at bounding box center [1097, 172] width 8 height 7
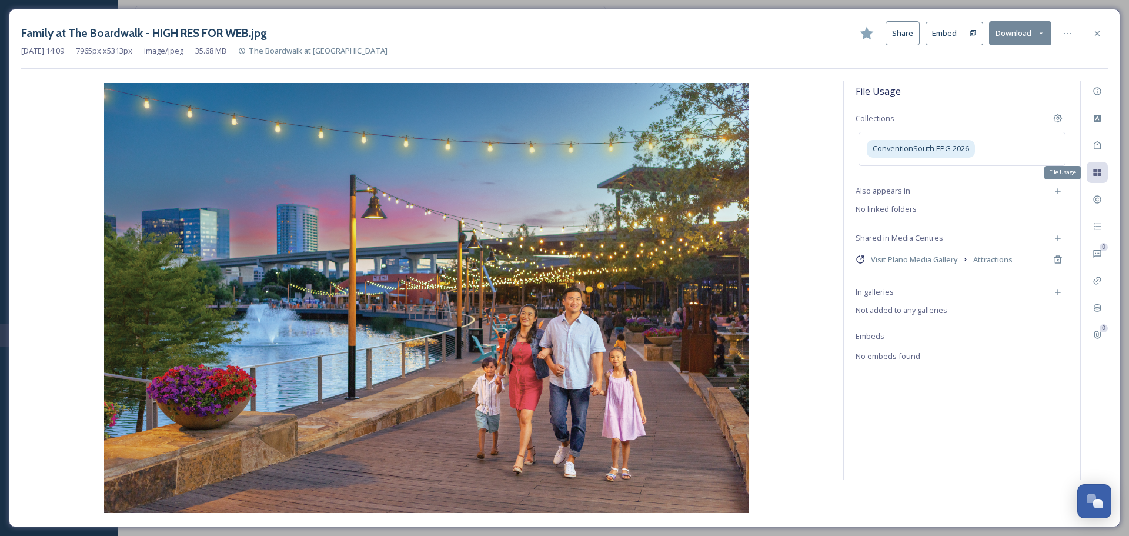
click at [1096, 175] on icon at bounding box center [1097, 172] width 8 height 7
click at [1095, 34] on icon at bounding box center [1096, 33] width 9 height 9
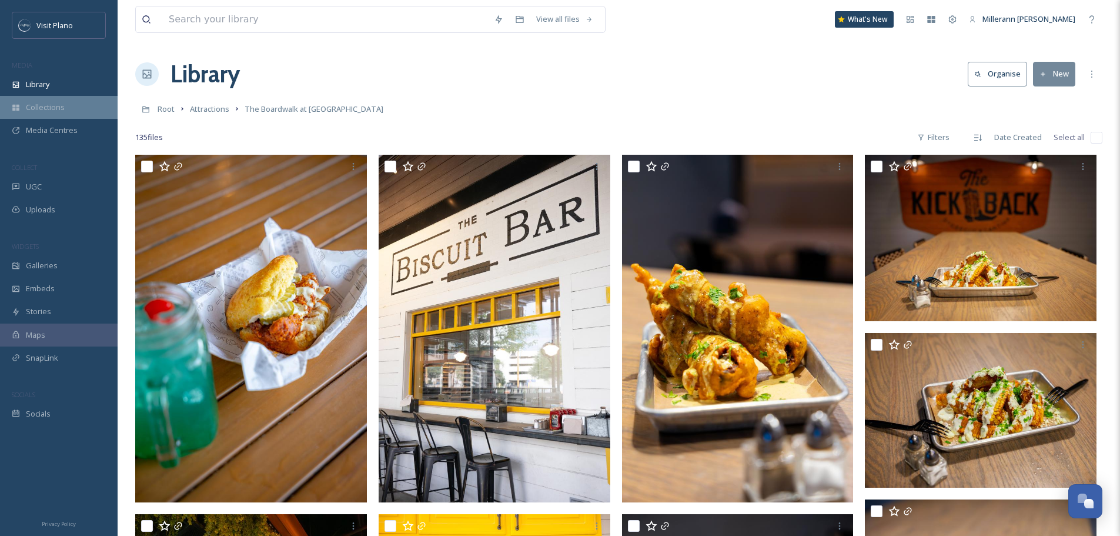
click at [38, 108] on span "Collections" at bounding box center [45, 107] width 39 height 11
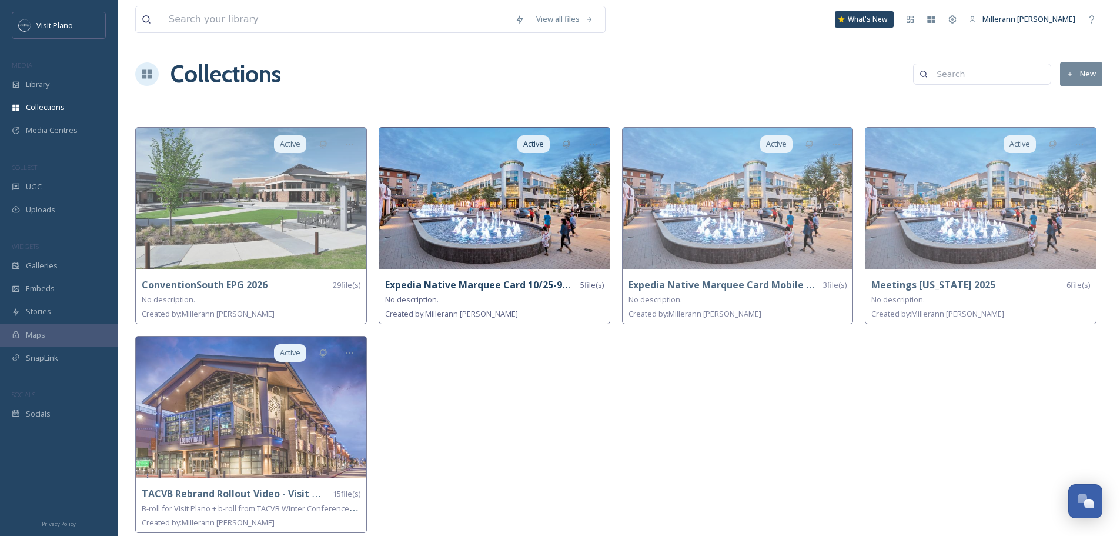
click at [502, 285] on strong "Expedia Native Marquee Card 10/25-9/26" at bounding box center [481, 284] width 192 height 13
click at [460, 247] on img at bounding box center [494, 198] width 230 height 141
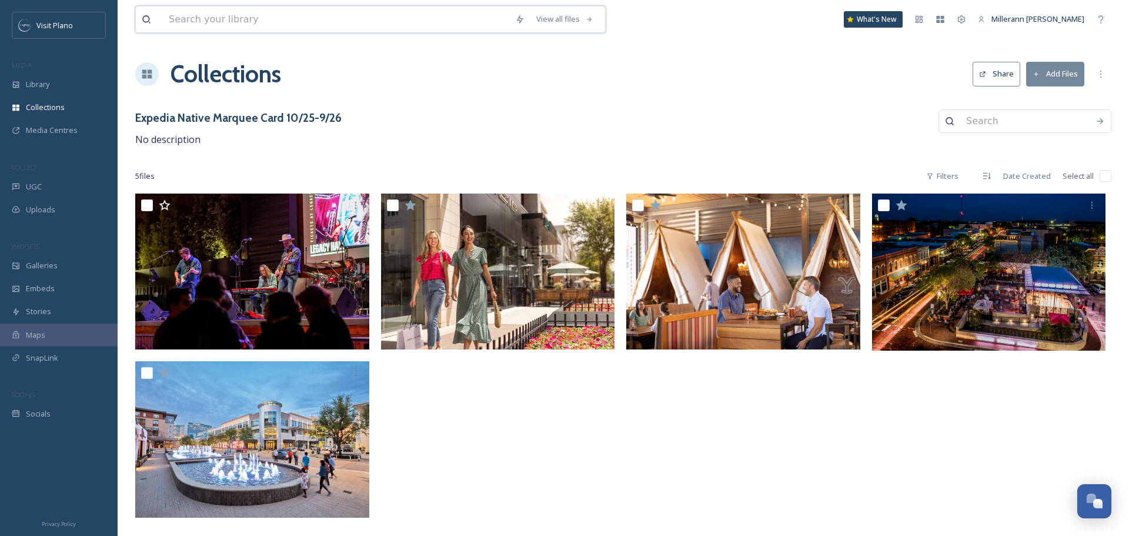
click at [205, 18] on input at bounding box center [336, 19] width 346 height 26
click at [47, 106] on span "Collections" at bounding box center [45, 107] width 39 height 11
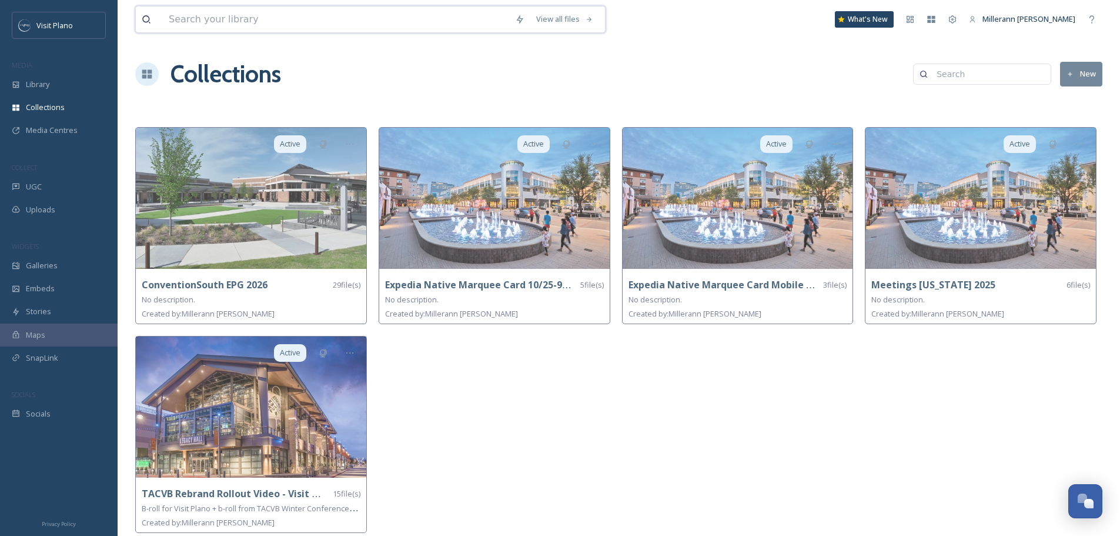
click at [224, 17] on input at bounding box center [336, 19] width 346 height 26
type input "c"
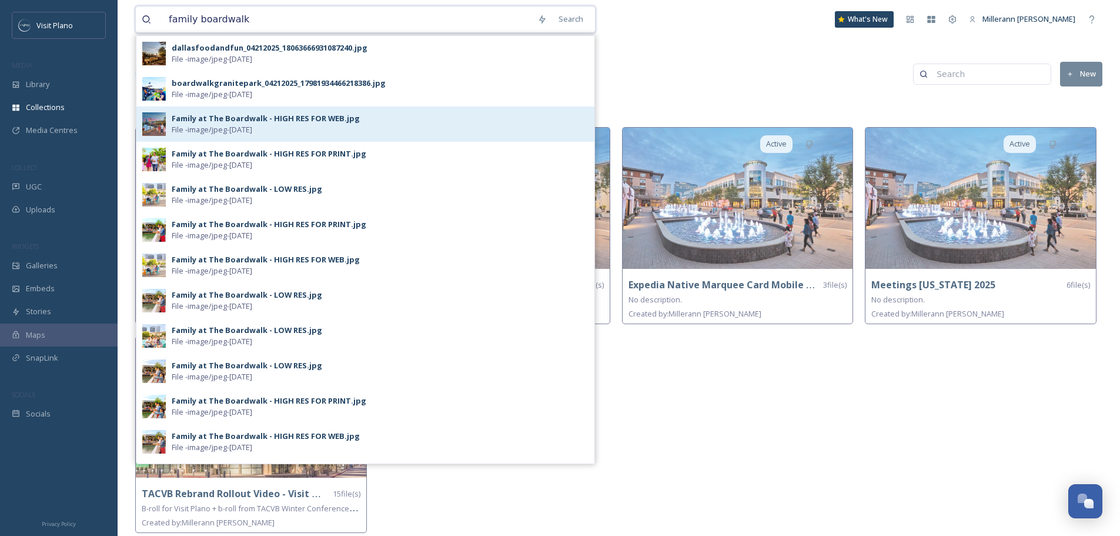
type input "family boardwalk"
click at [212, 119] on div "Family at The Boardwalk - HIGH RES FOR WEB.jpg" at bounding box center [266, 118] width 188 height 11
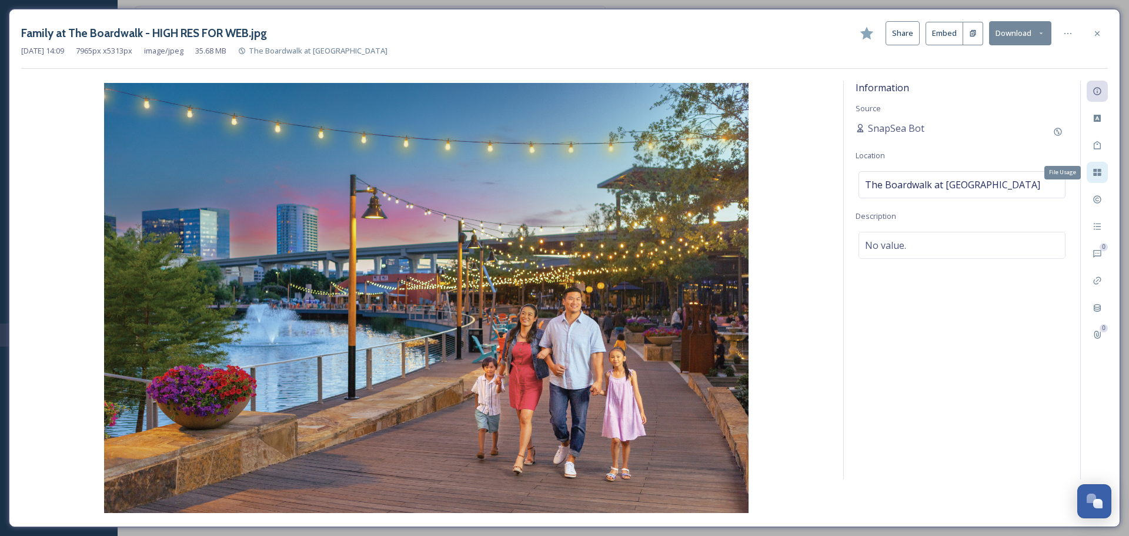
click at [1099, 174] on icon at bounding box center [1097, 172] width 8 height 7
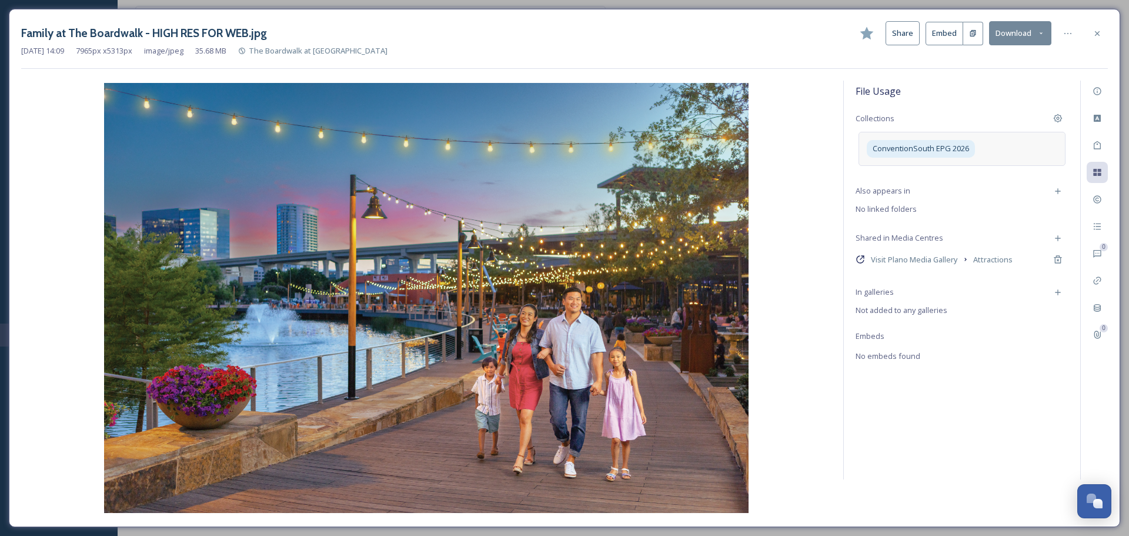
click at [997, 147] on div "ConventionSouth EPG 2026" at bounding box center [961, 149] width 207 height 34
click at [905, 175] on input at bounding box center [929, 172] width 129 height 26
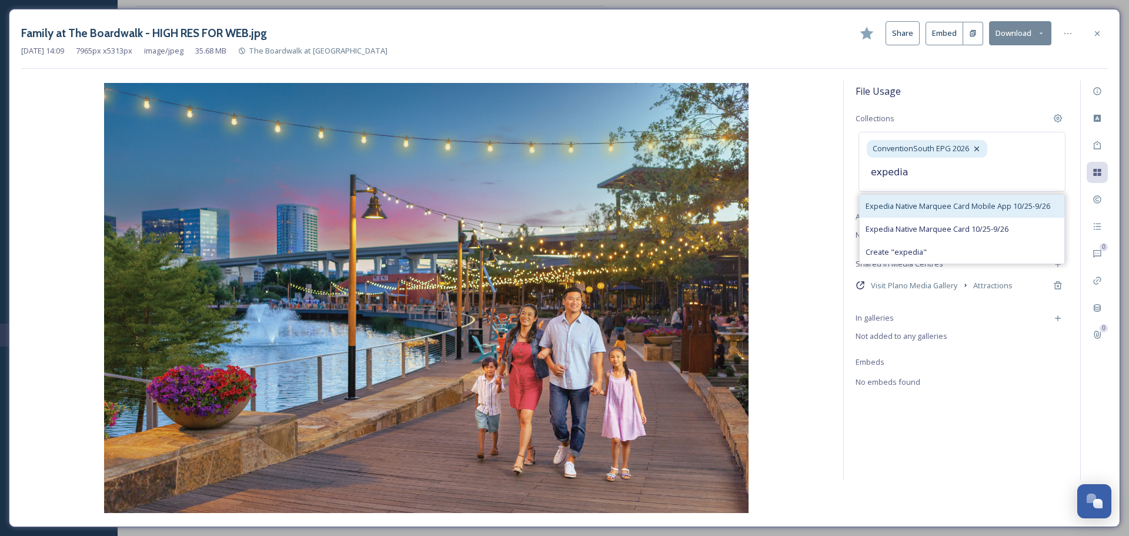
type input "expedia"
click at [911, 206] on span "Expedia Native Marquee Card Mobile App 10/25-9/26" at bounding box center [957, 205] width 185 height 11
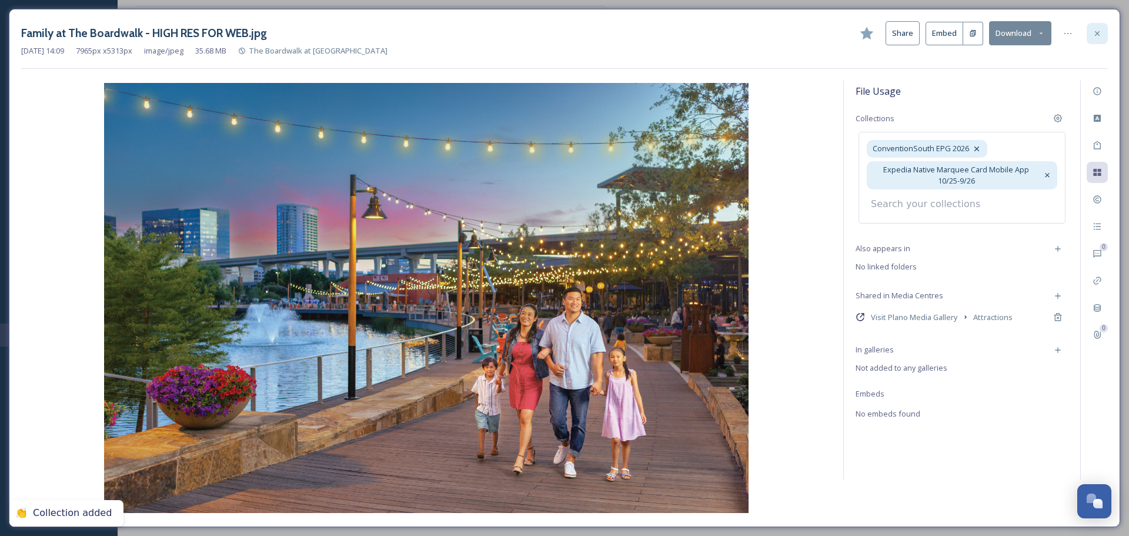
click at [1096, 38] on div at bounding box center [1096, 33] width 21 height 21
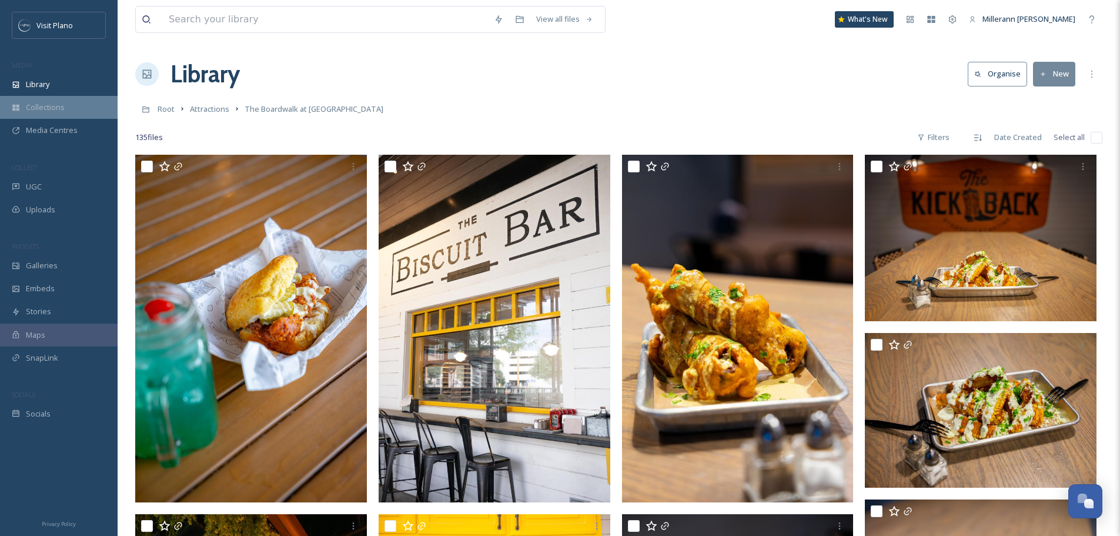
click at [53, 111] on span "Collections" at bounding box center [45, 107] width 39 height 11
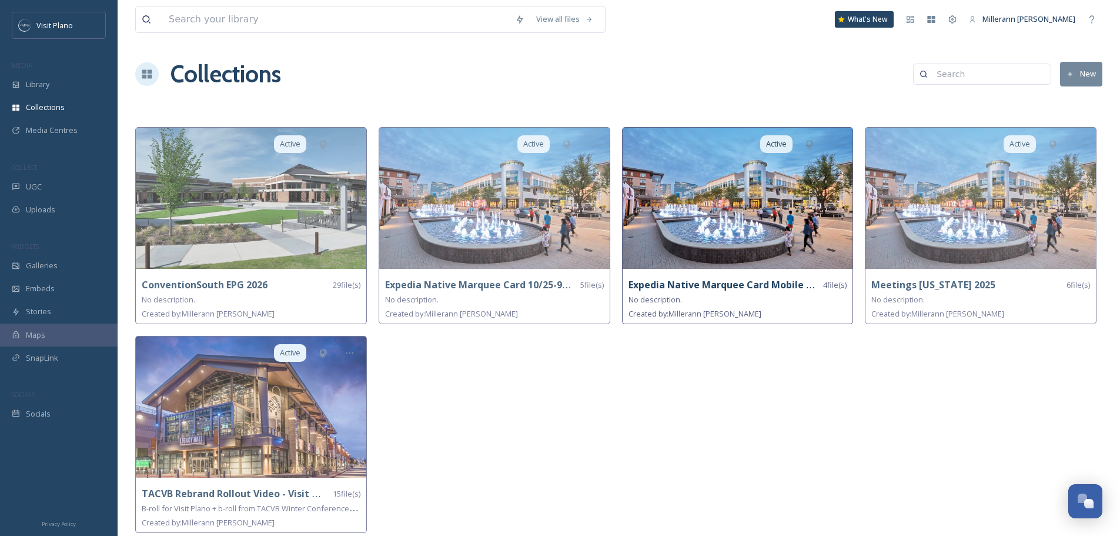
click at [678, 284] on strong "Expedia Native Marquee Card Mobile App 10/25-9/26" at bounding box center [751, 284] width 247 height 13
click at [731, 237] on img at bounding box center [738, 198] width 230 height 141
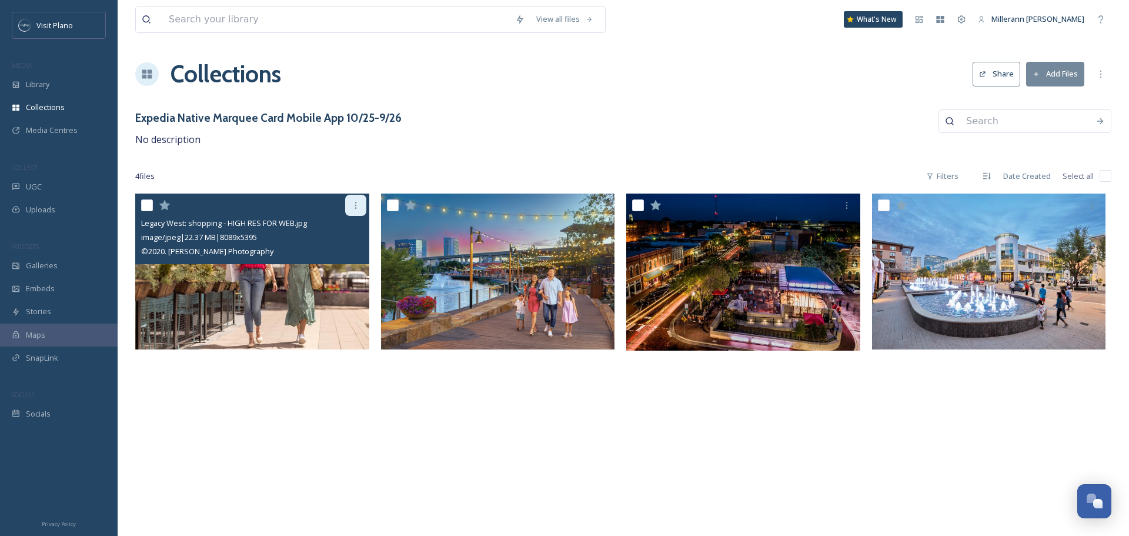
click at [353, 208] on icon at bounding box center [355, 204] width 9 height 9
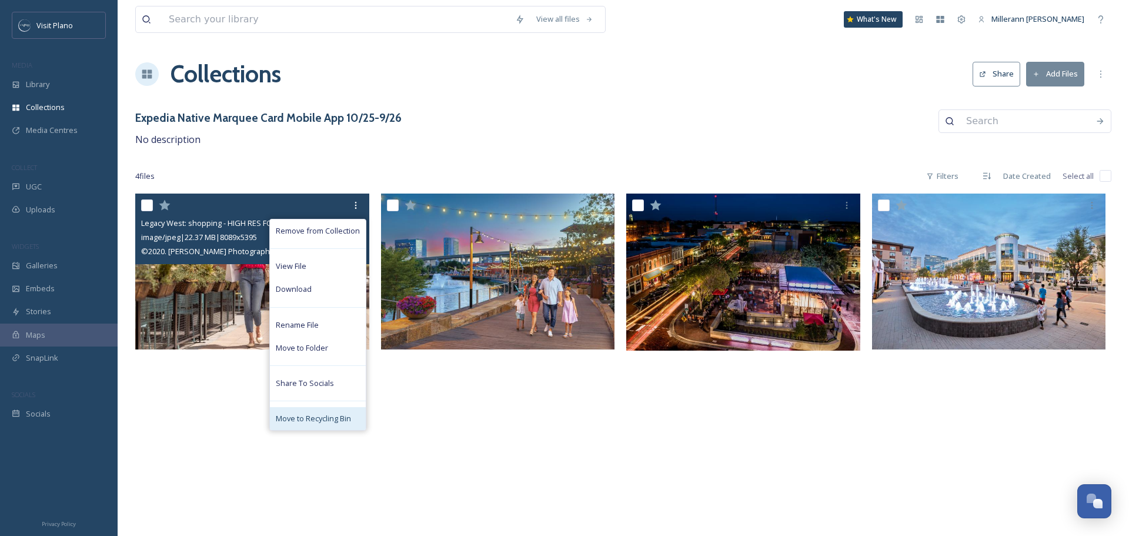
click at [314, 422] on span "Move to Recycling Bin" at bounding box center [313, 418] width 75 height 11
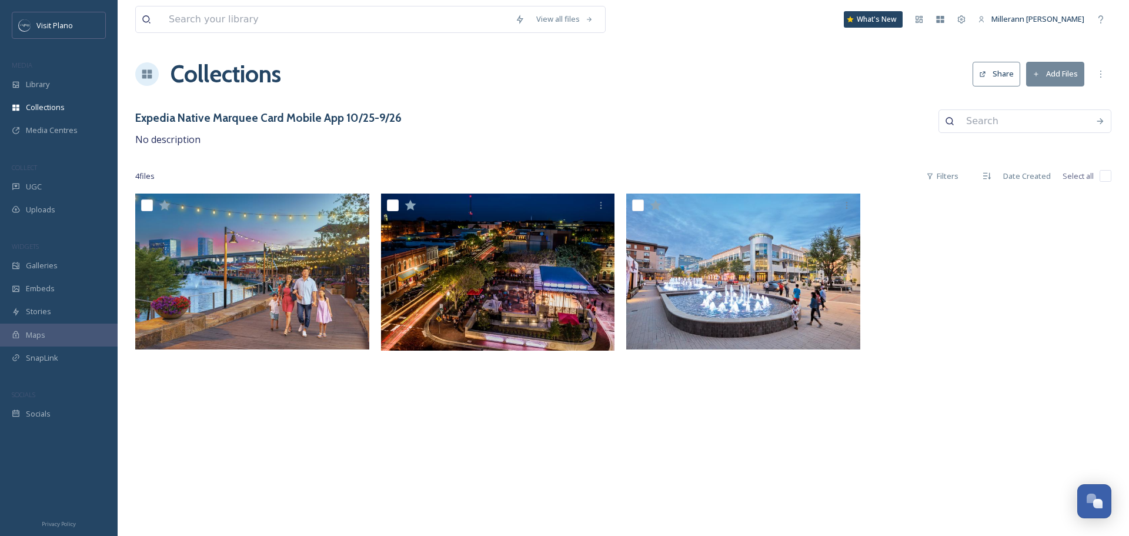
click at [1003, 81] on button "Share" at bounding box center [996, 74] width 48 height 24
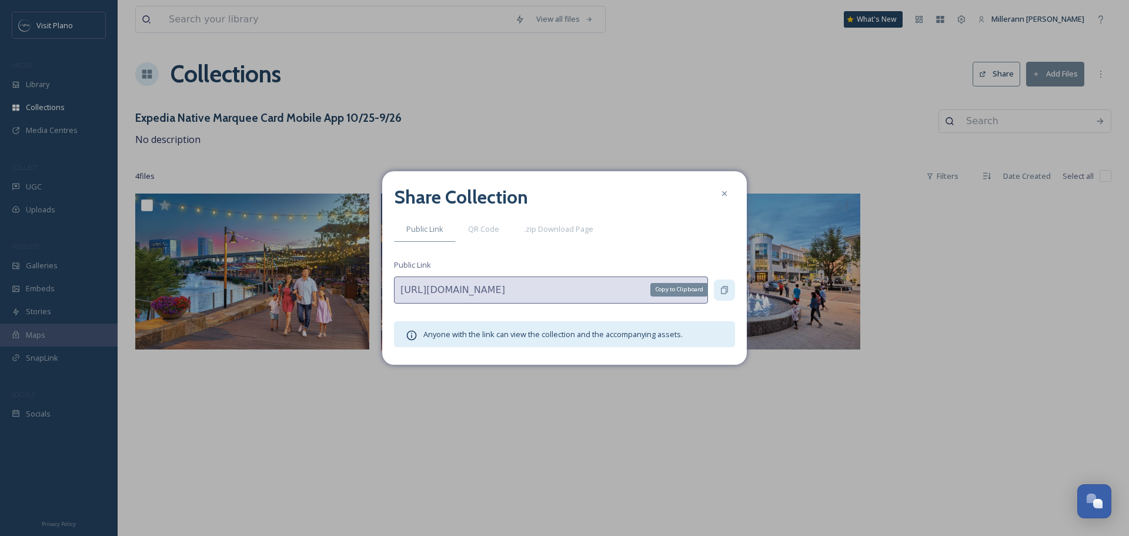
click at [723, 291] on icon at bounding box center [724, 289] width 9 height 9
